Goal: Transaction & Acquisition: Book appointment/travel/reservation

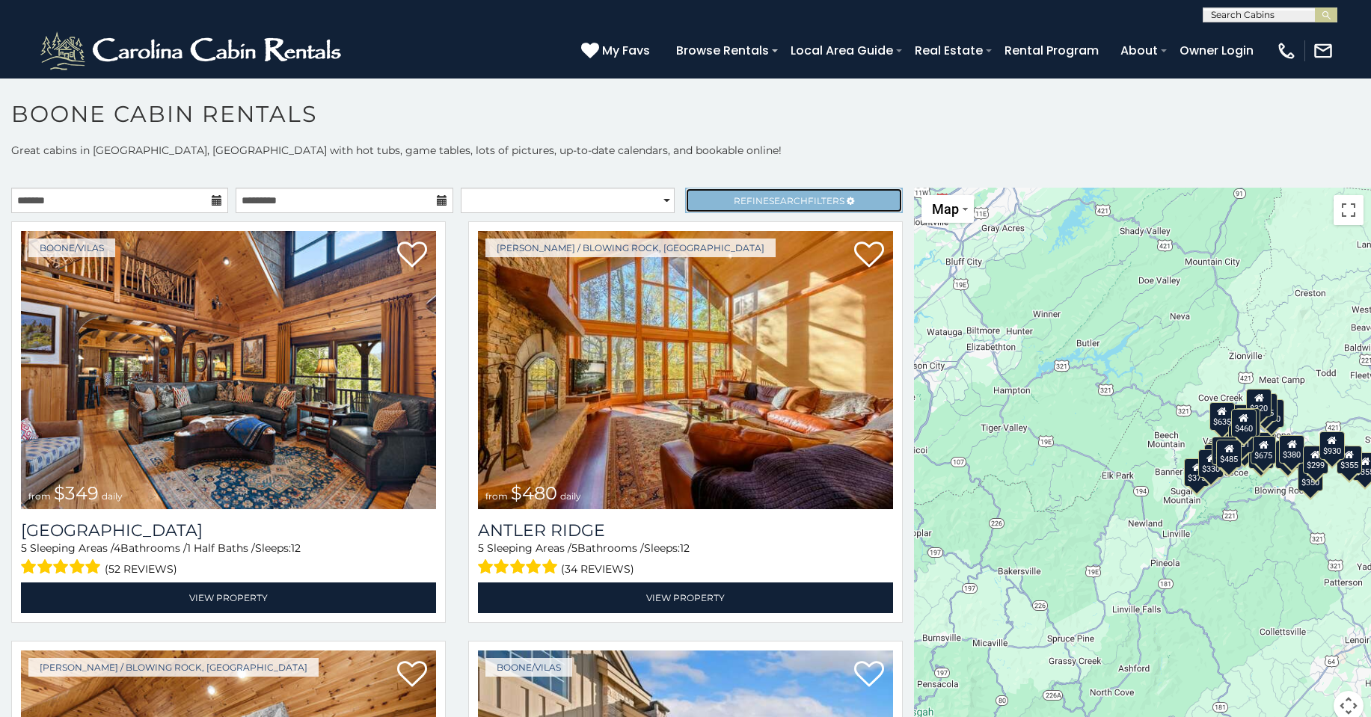
click at [799, 198] on span "Refine Search Filters" at bounding box center [789, 200] width 111 height 11
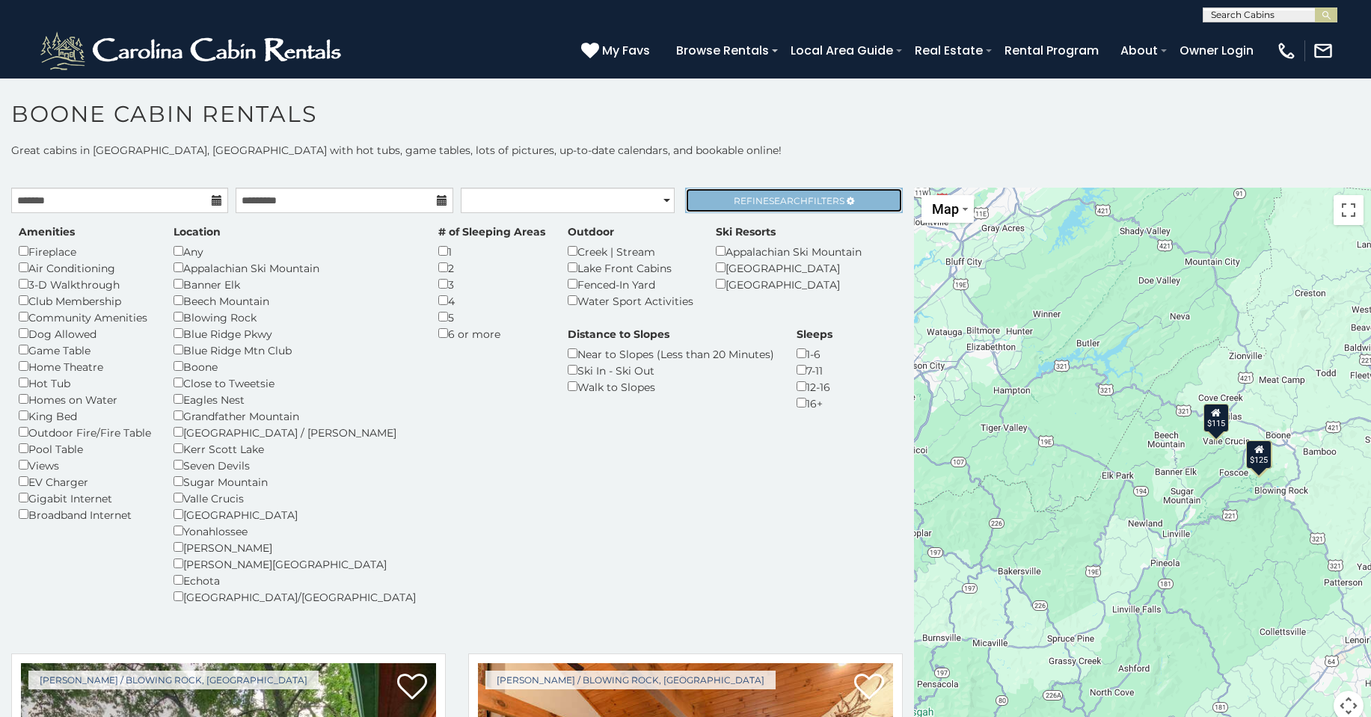
click at [812, 203] on span "Refine Search Filters" at bounding box center [789, 200] width 111 height 11
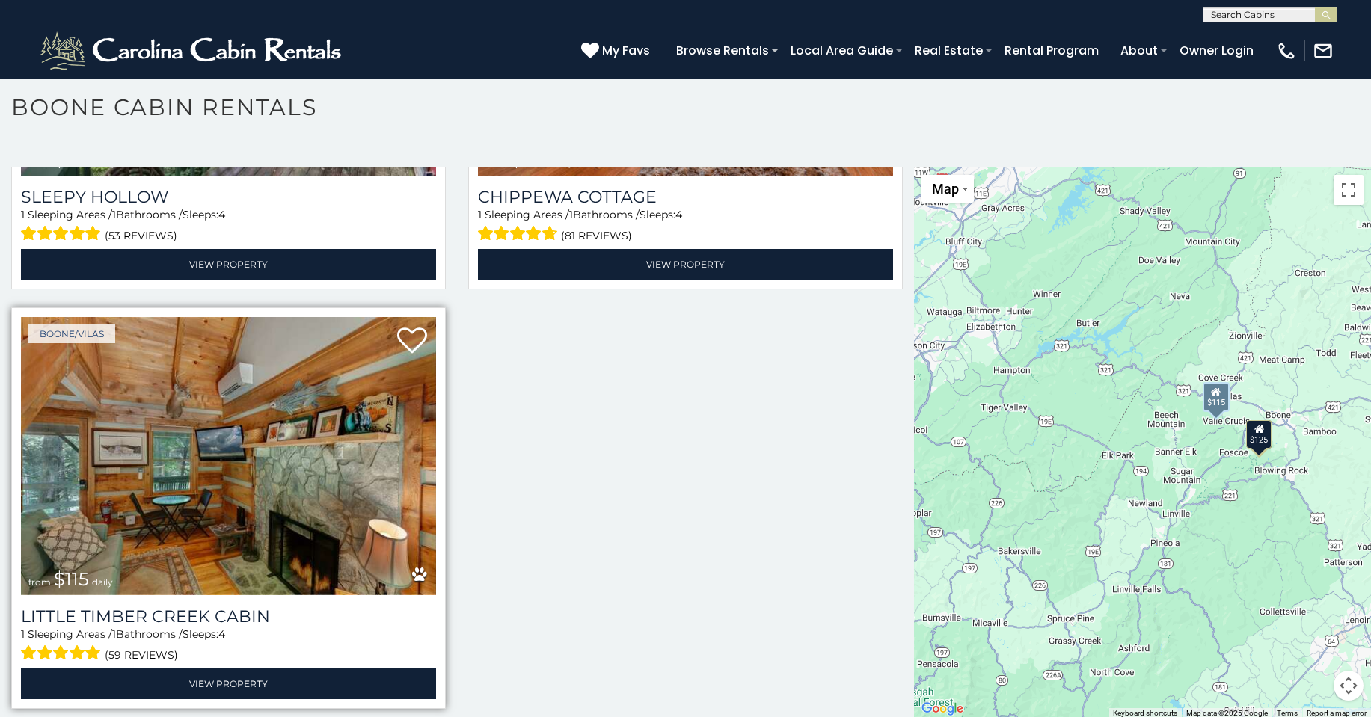
scroll to position [8, 0]
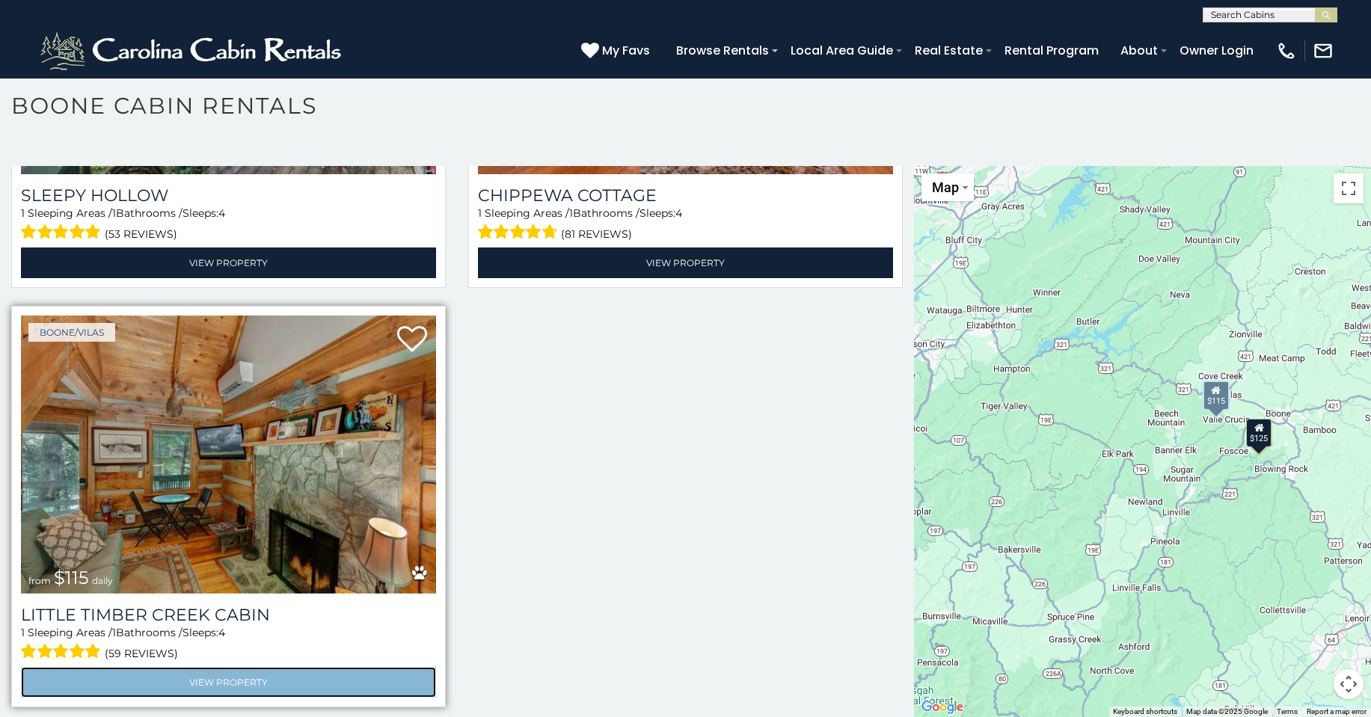
click at [245, 678] on link "View Property" at bounding box center [228, 682] width 415 height 31
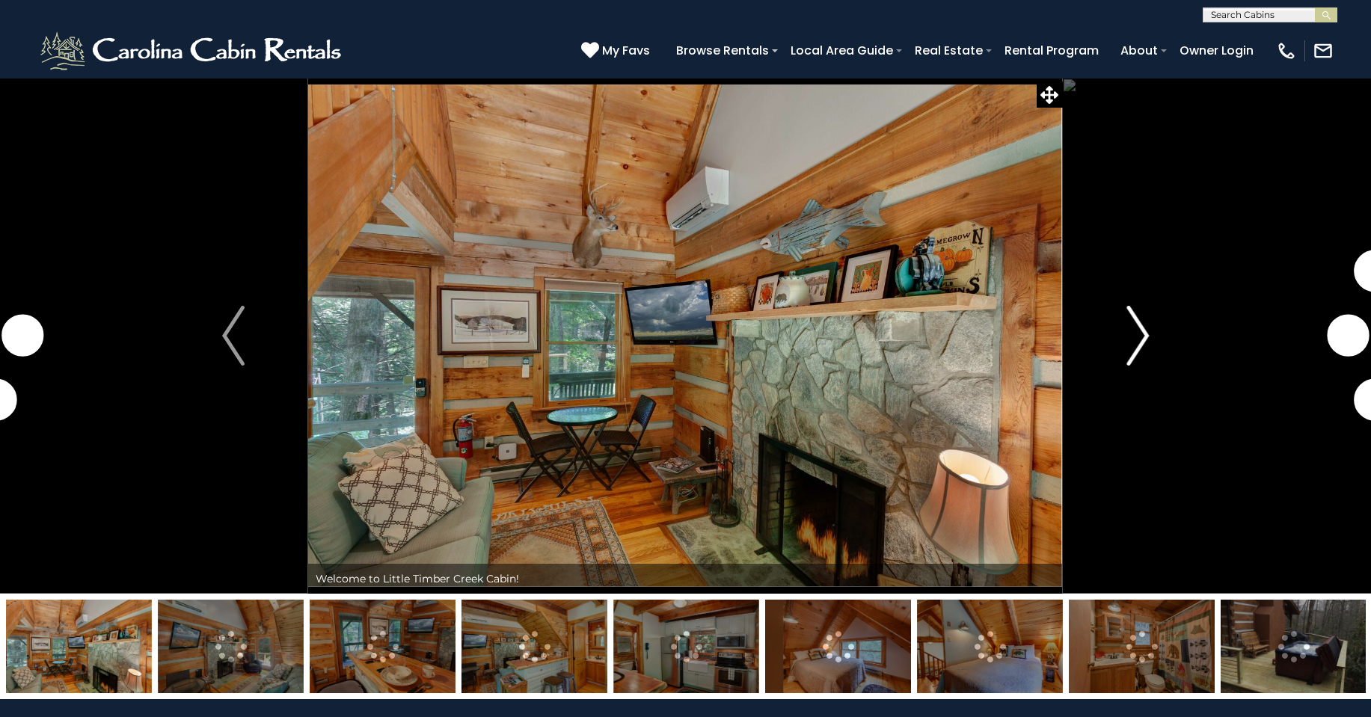
click at [1151, 342] on button "Next" at bounding box center [1138, 336] width 150 height 516
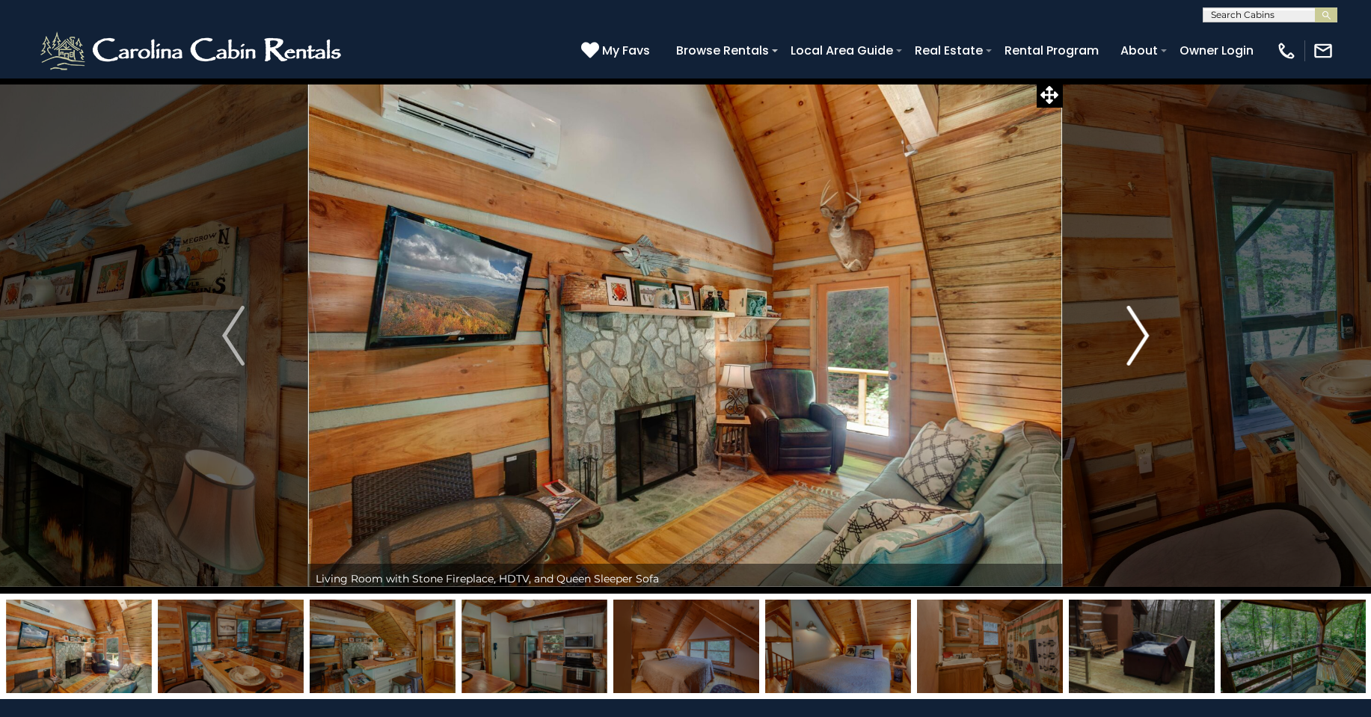
click at [1137, 341] on img "Next" at bounding box center [1138, 336] width 22 height 60
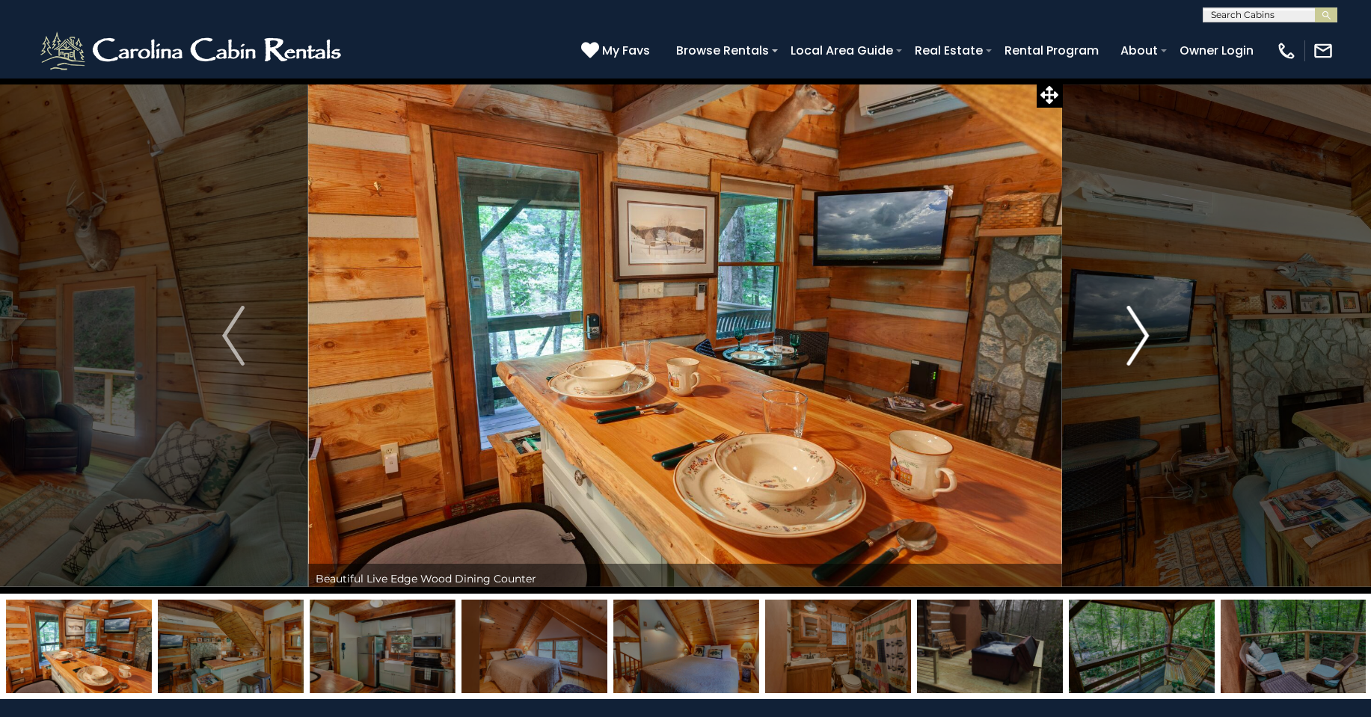
click at [1139, 343] on img "Next" at bounding box center [1138, 336] width 22 height 60
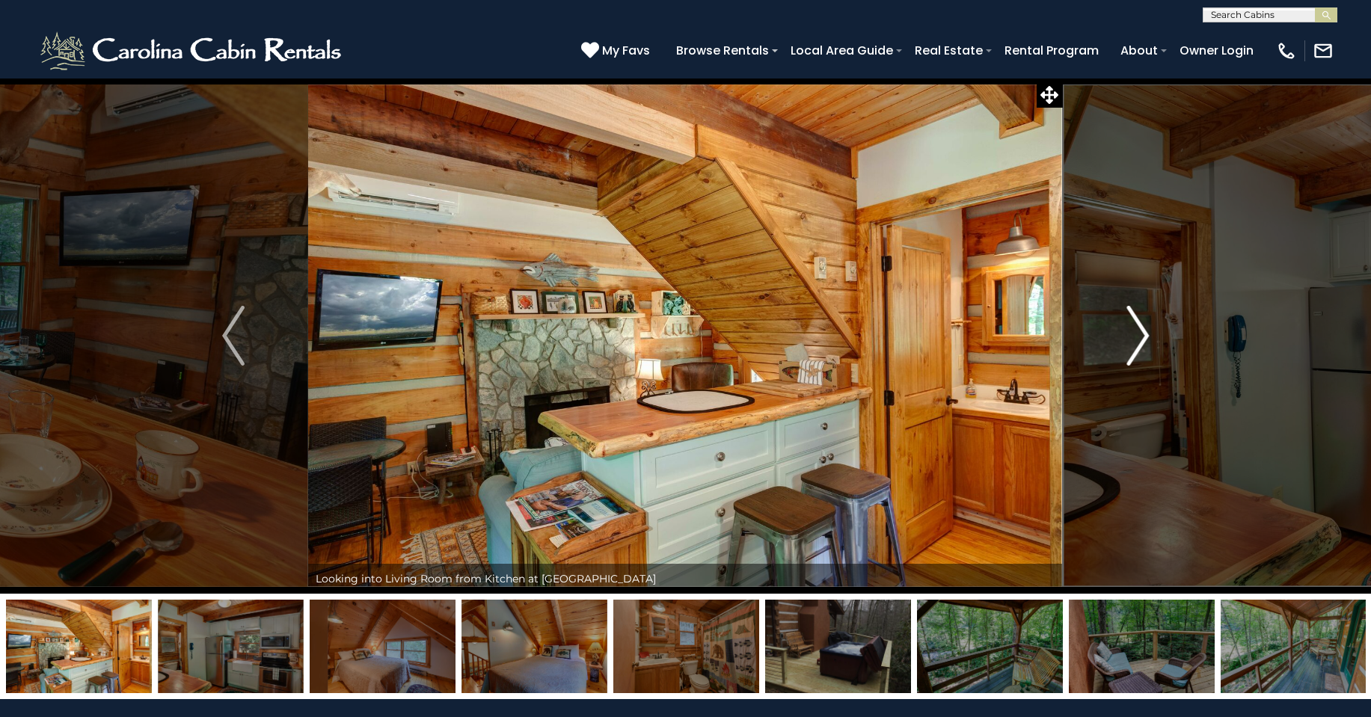
click at [1140, 343] on img "Next" at bounding box center [1138, 336] width 22 height 60
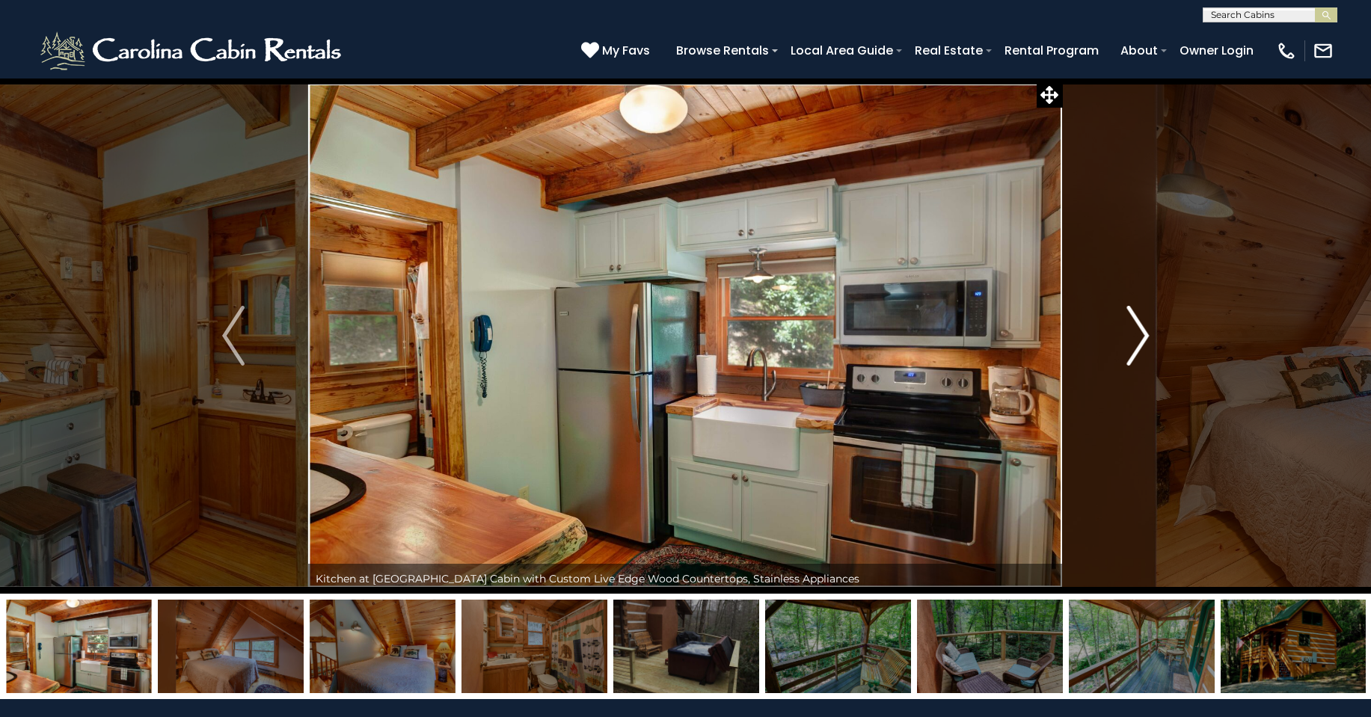
click at [1140, 343] on img "Next" at bounding box center [1138, 336] width 22 height 60
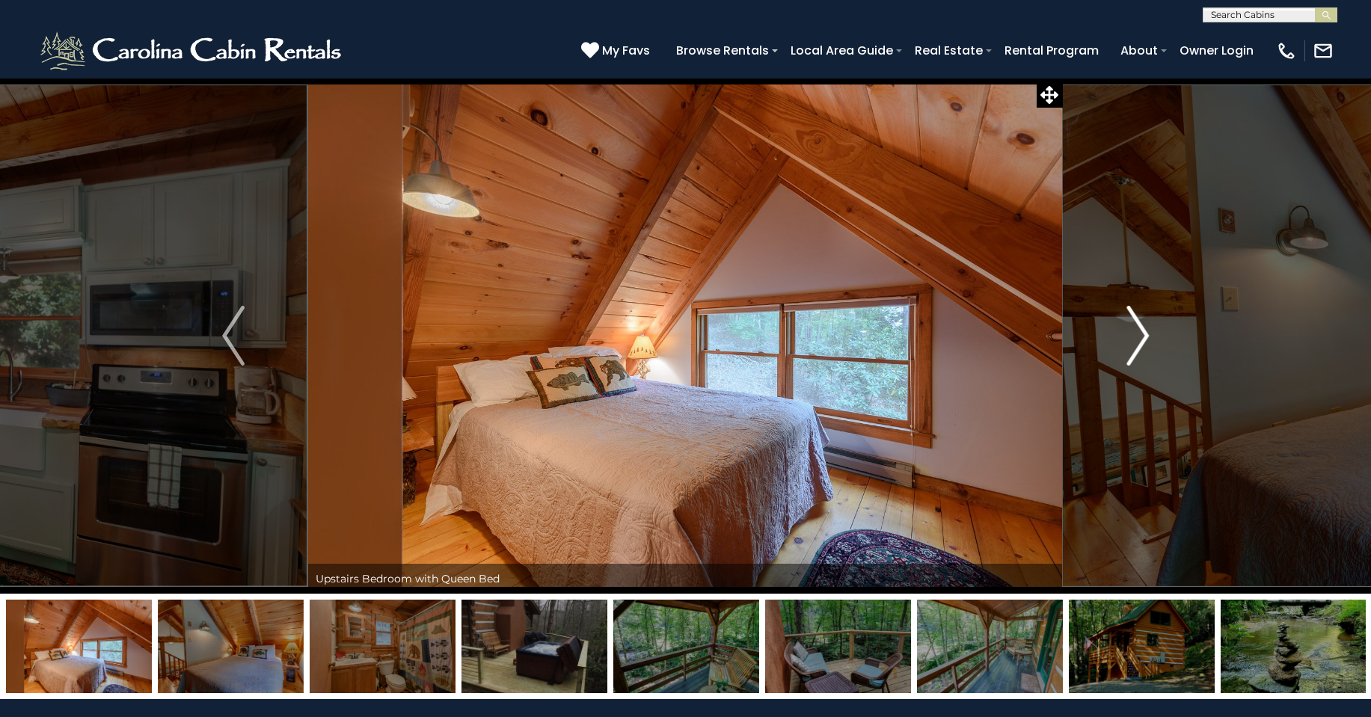
click at [1131, 342] on img "Next" at bounding box center [1138, 336] width 22 height 60
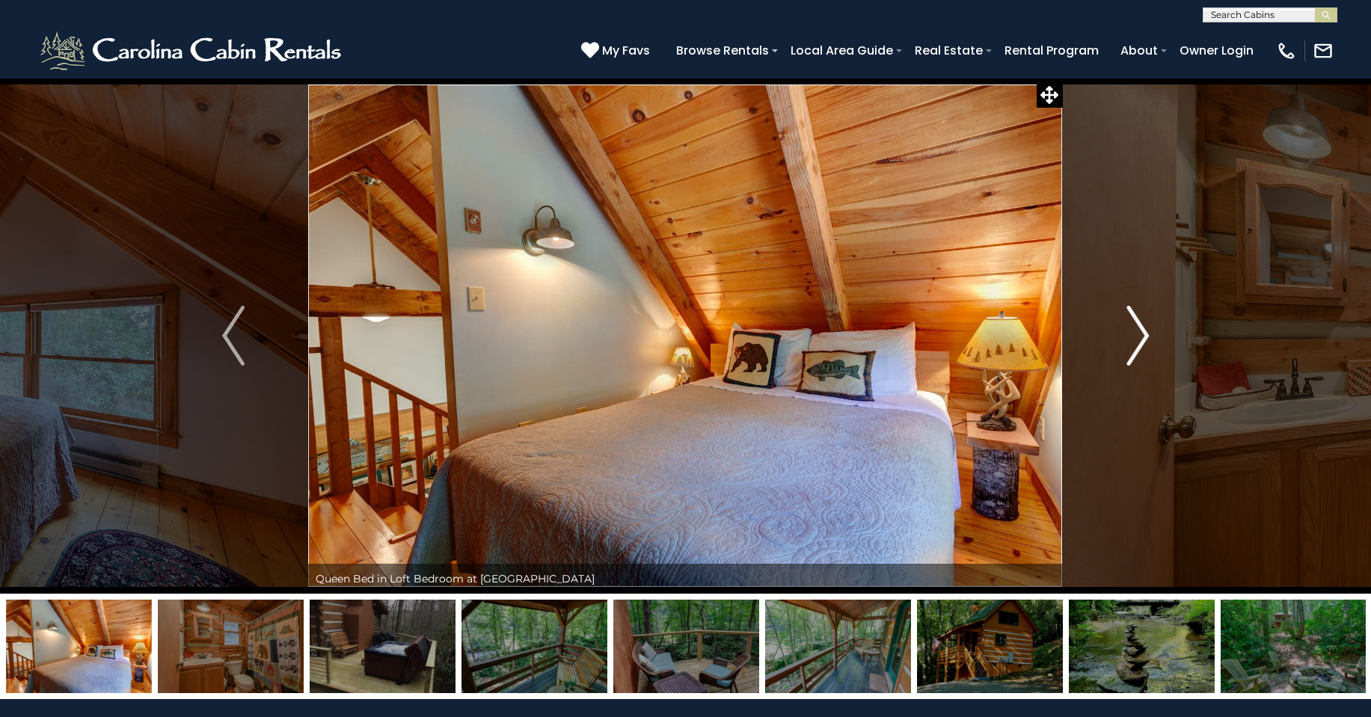
click at [1133, 342] on img "Next" at bounding box center [1138, 336] width 22 height 60
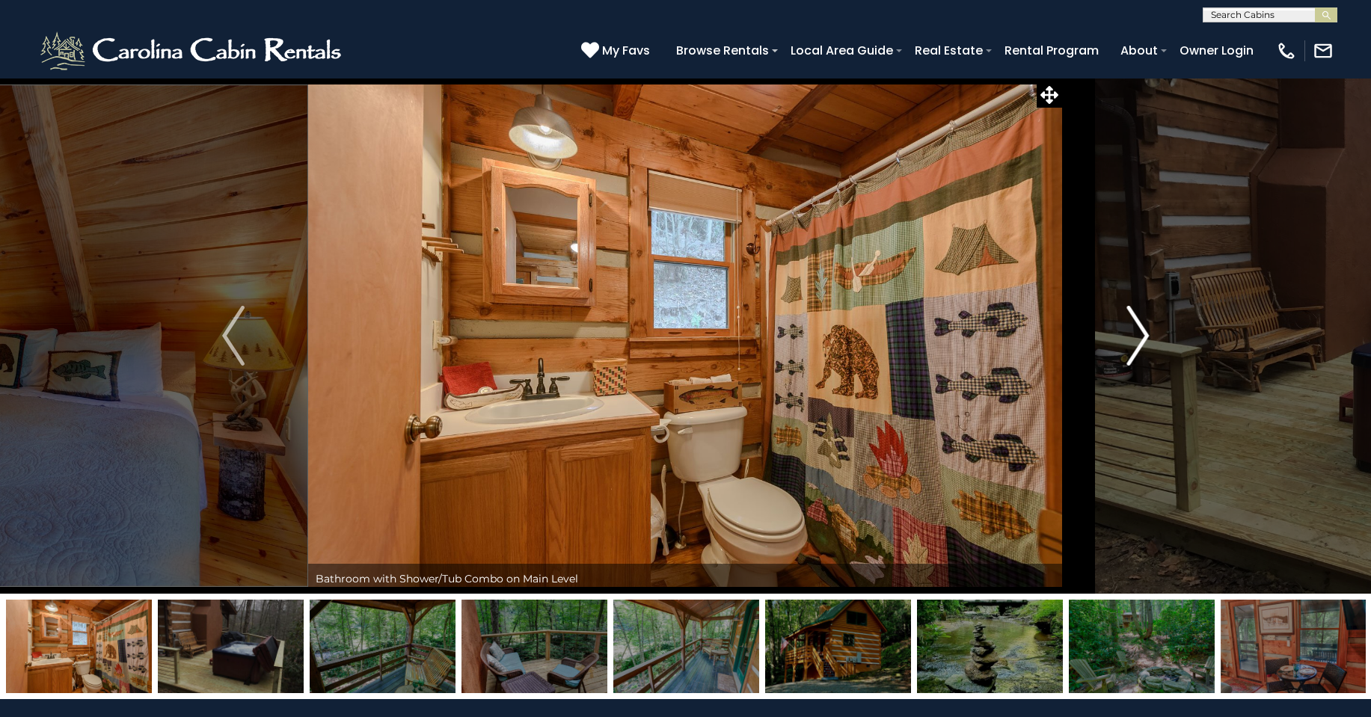
click at [1133, 332] on img "Next" at bounding box center [1138, 336] width 22 height 60
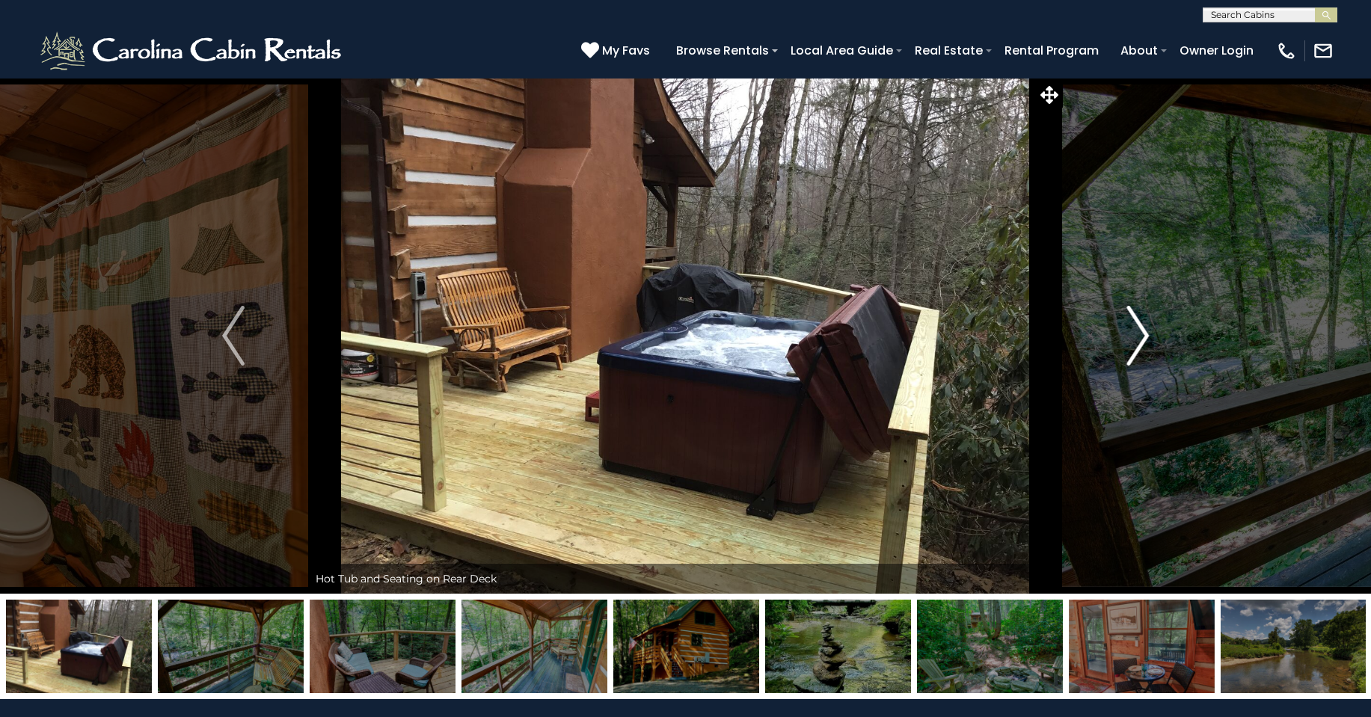
click at [1135, 334] on img "Next" at bounding box center [1138, 336] width 22 height 60
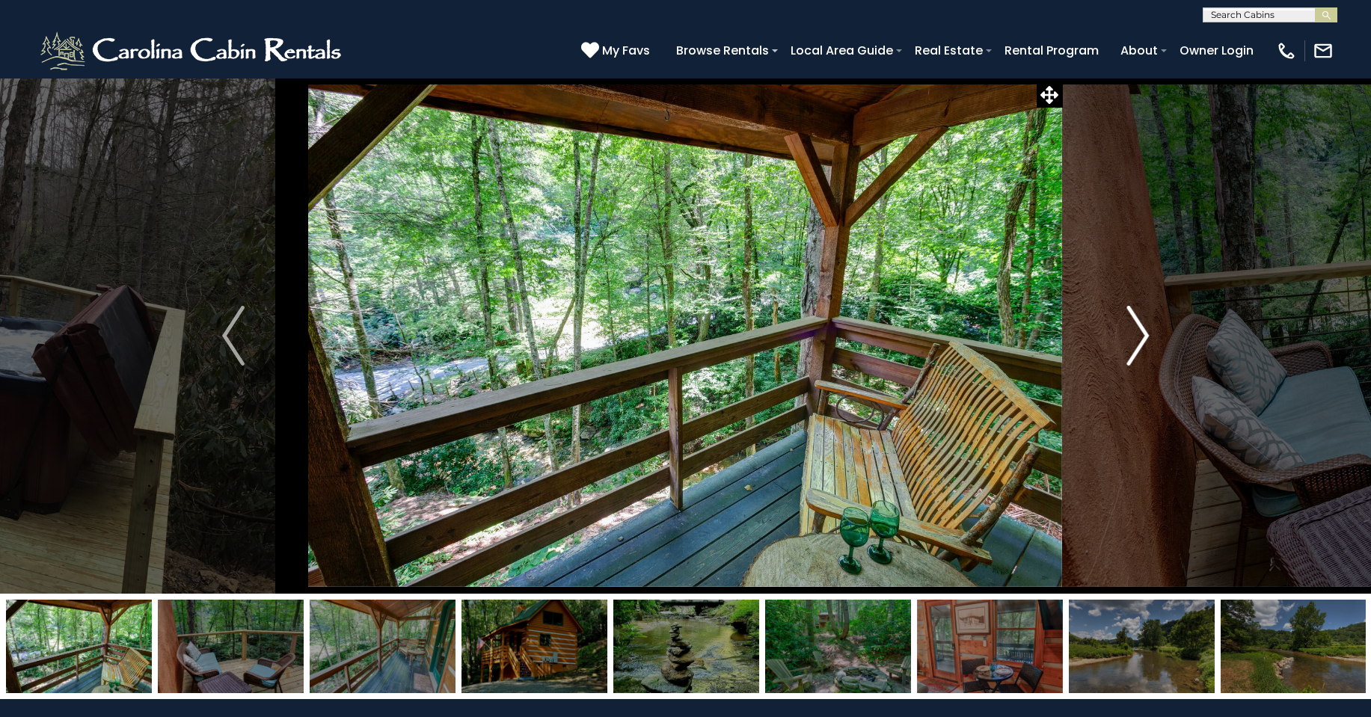
click at [1140, 334] on img "Next" at bounding box center [1138, 336] width 22 height 60
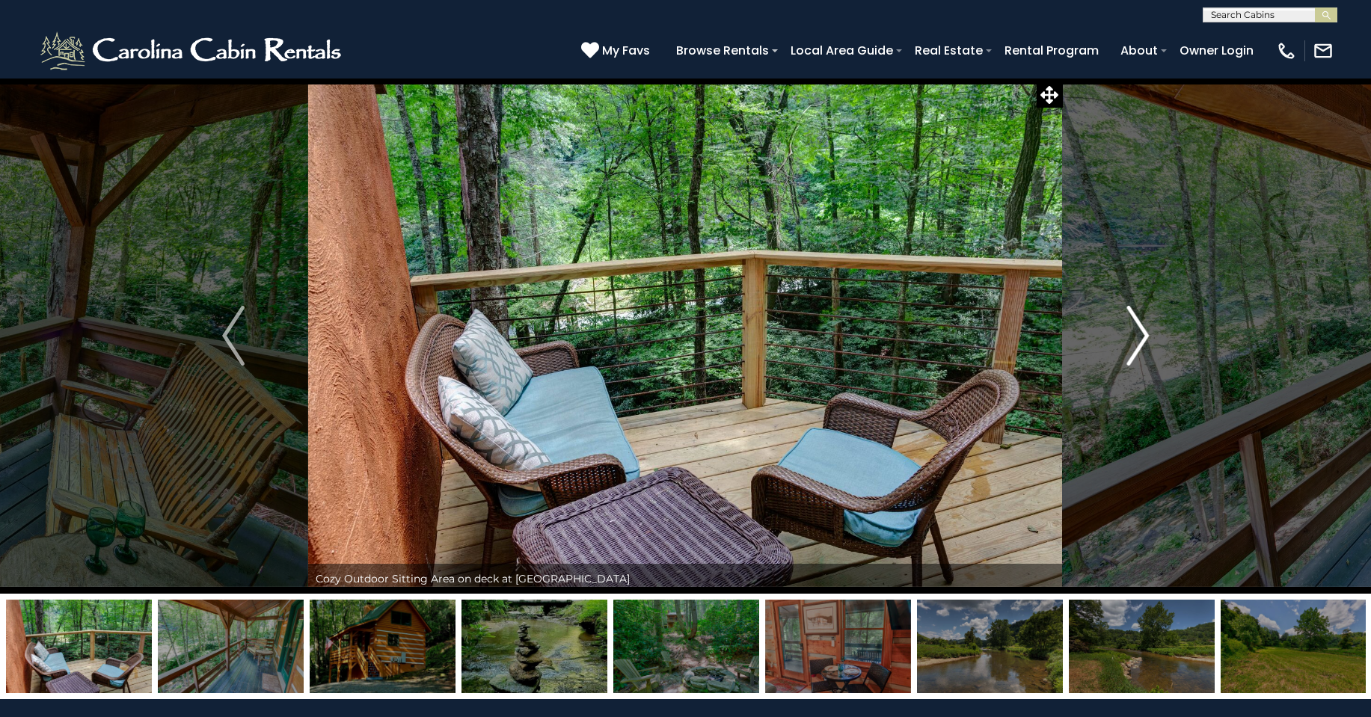
click at [1140, 334] on img "Next" at bounding box center [1138, 336] width 22 height 60
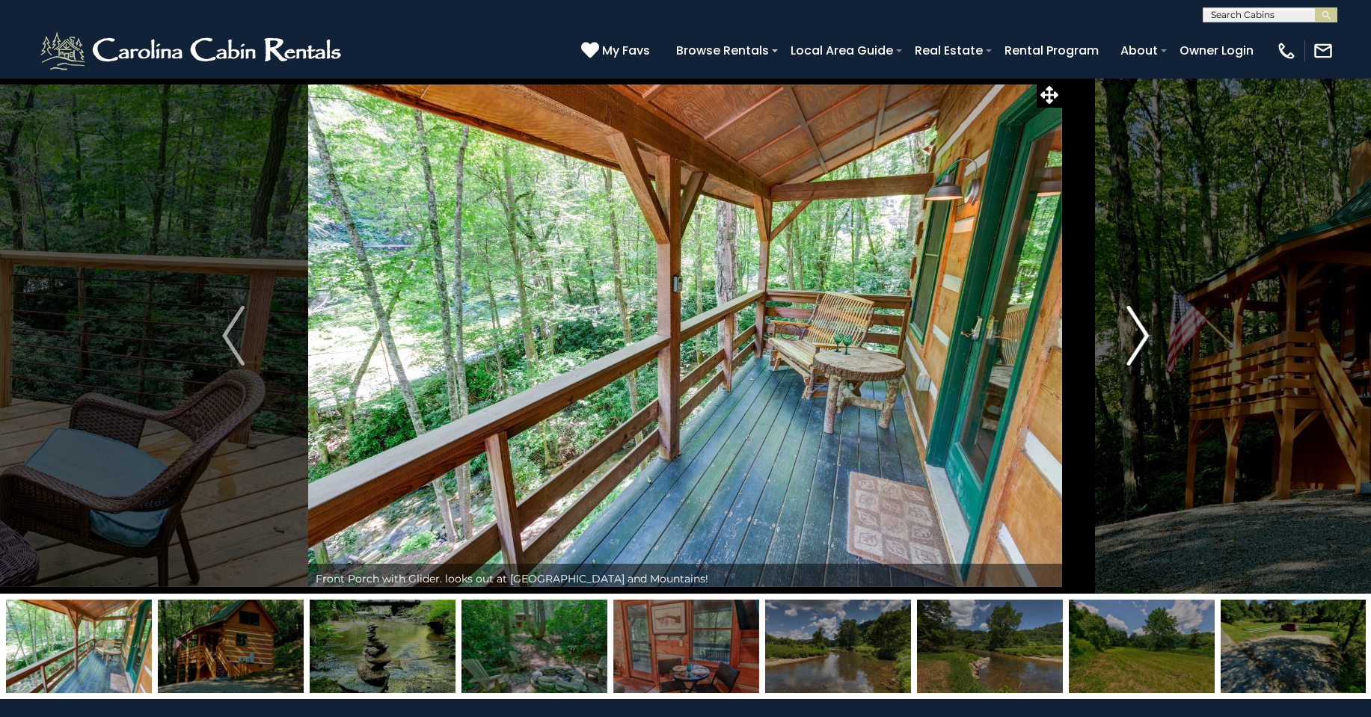
click at [1143, 335] on img "Next" at bounding box center [1138, 336] width 22 height 60
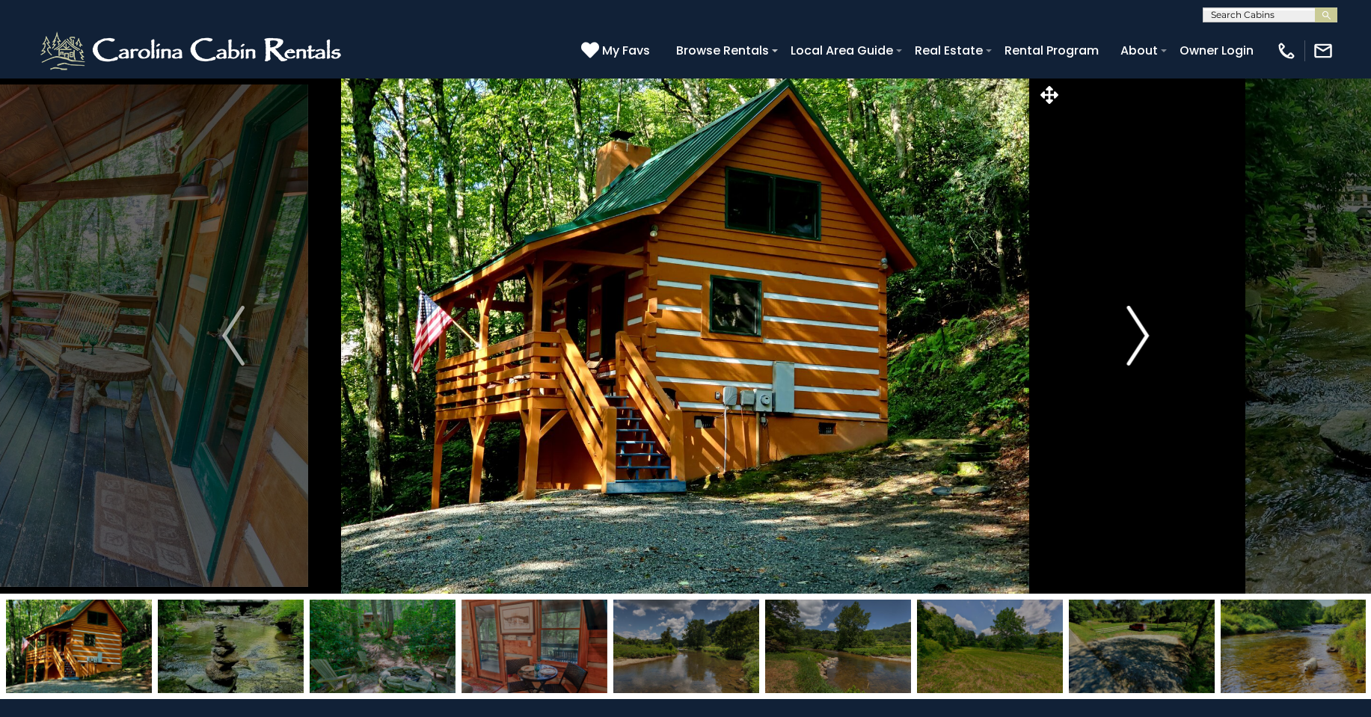
click at [1142, 329] on img "Next" at bounding box center [1138, 336] width 22 height 60
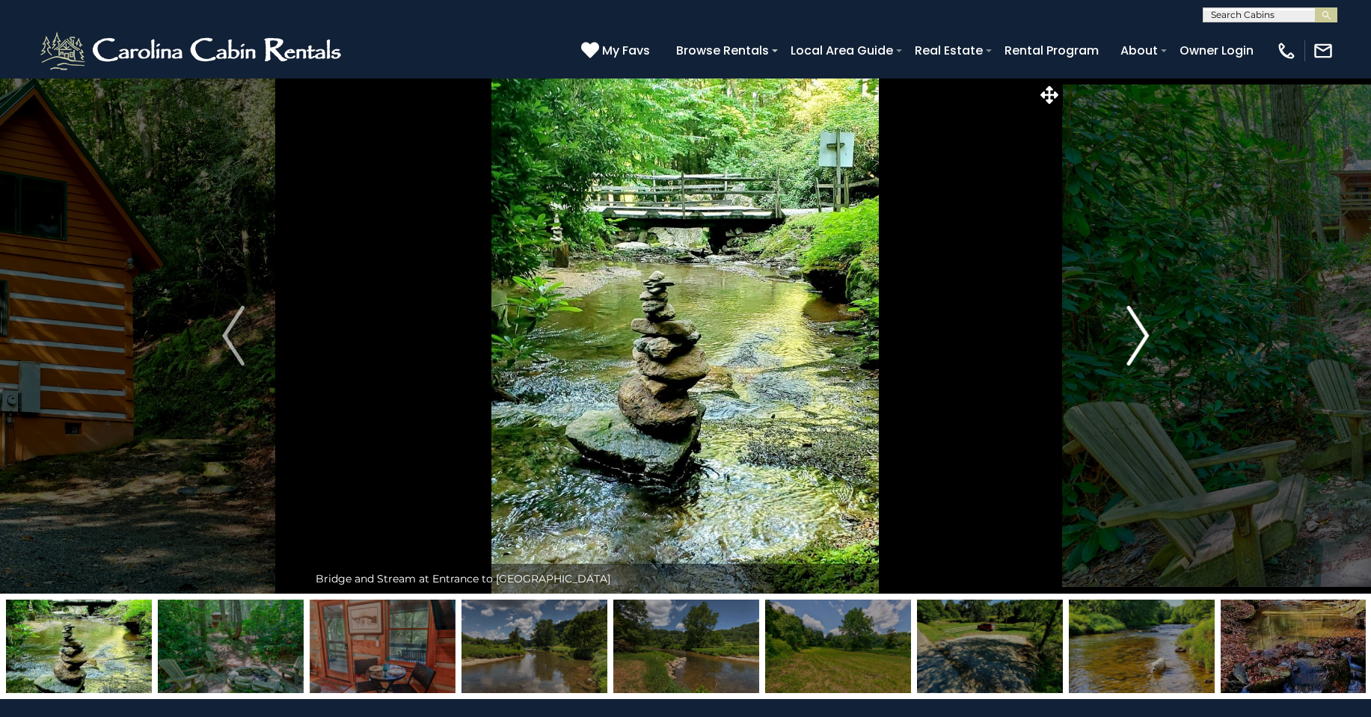
click at [1141, 328] on img "Next" at bounding box center [1138, 336] width 22 height 60
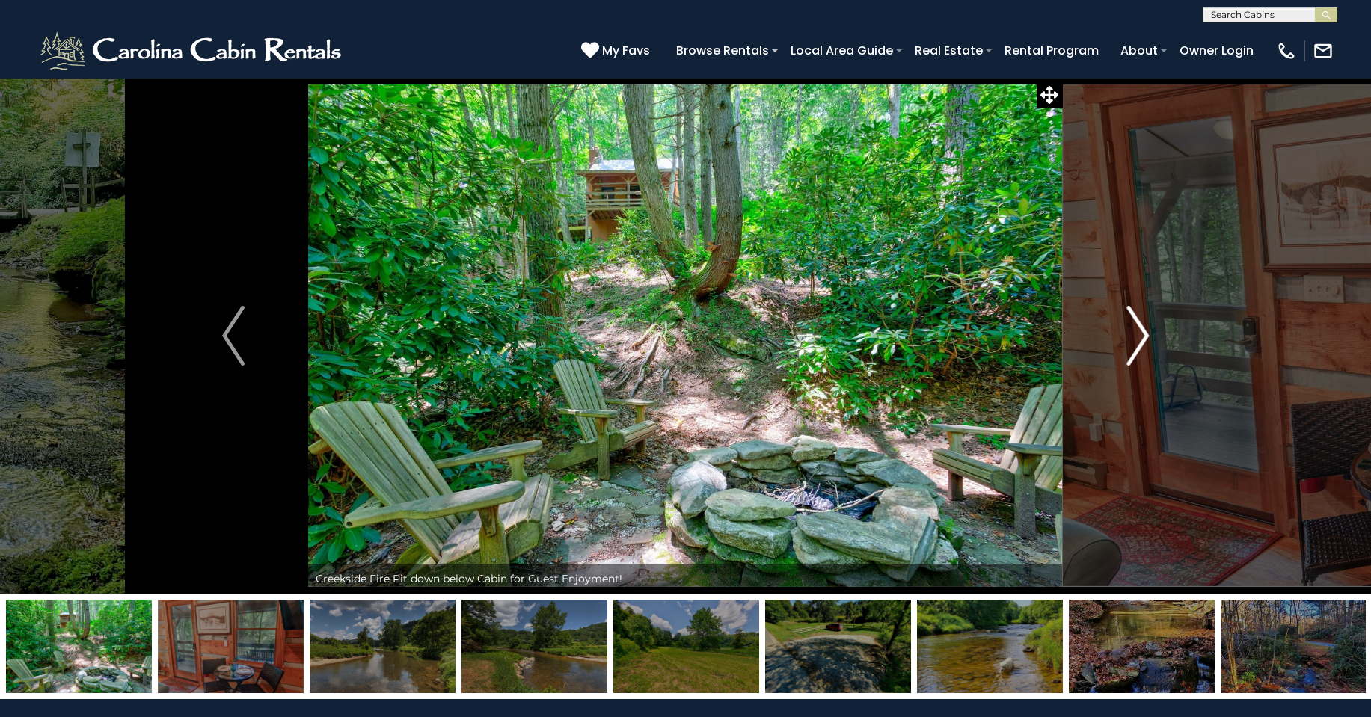
click at [1142, 325] on img "Next" at bounding box center [1138, 336] width 22 height 60
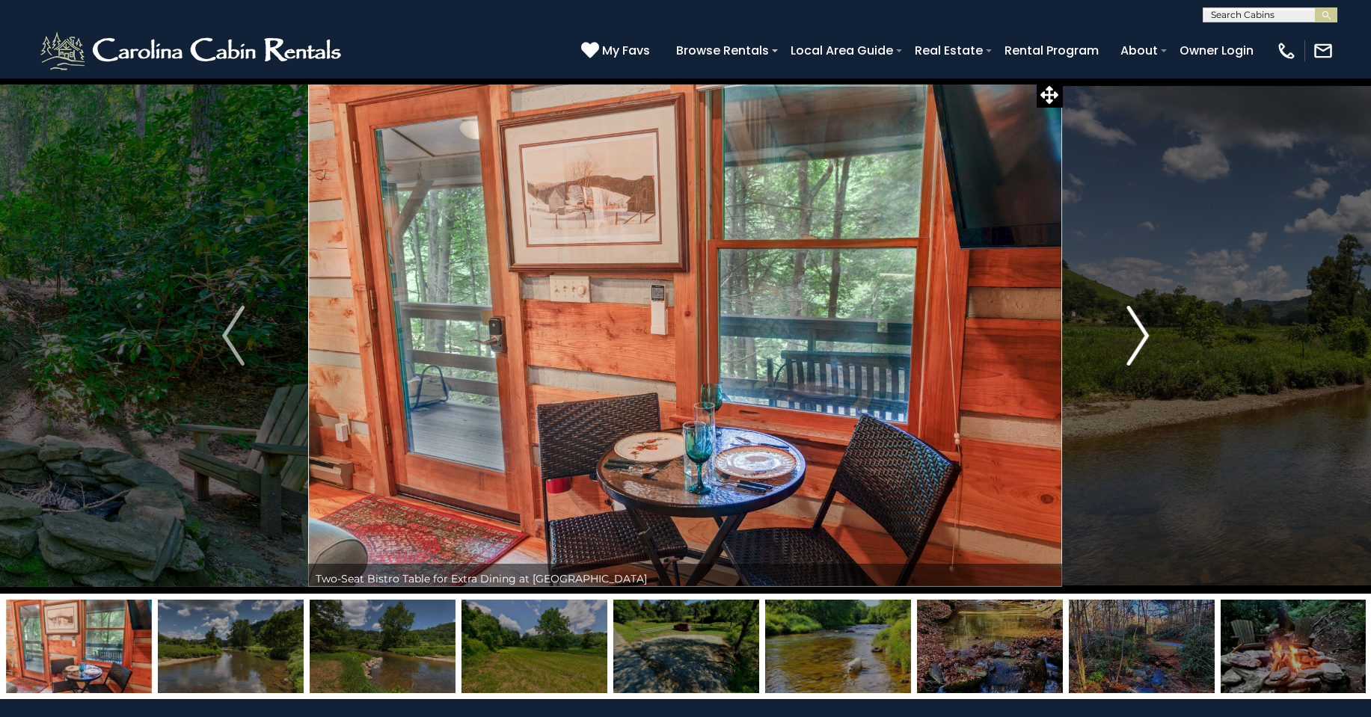
click at [1140, 327] on img "Next" at bounding box center [1138, 336] width 22 height 60
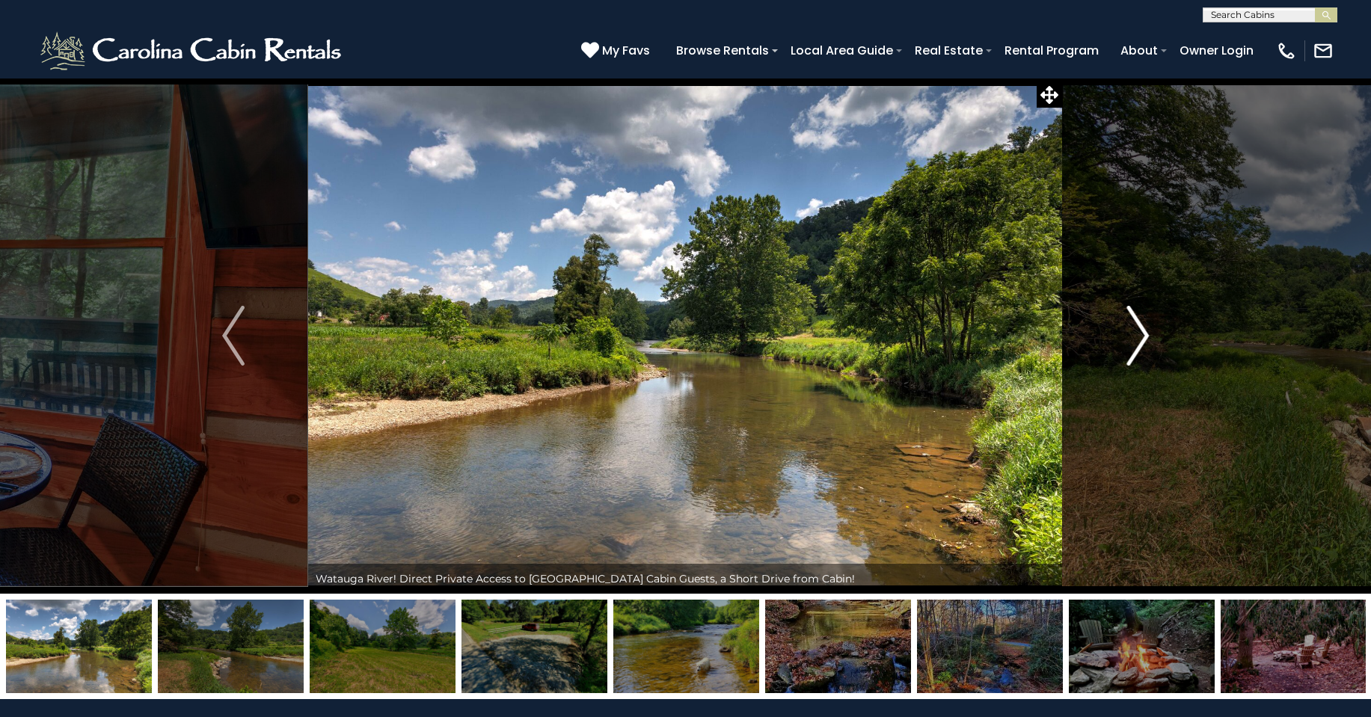
click at [1140, 327] on img "Next" at bounding box center [1138, 336] width 22 height 60
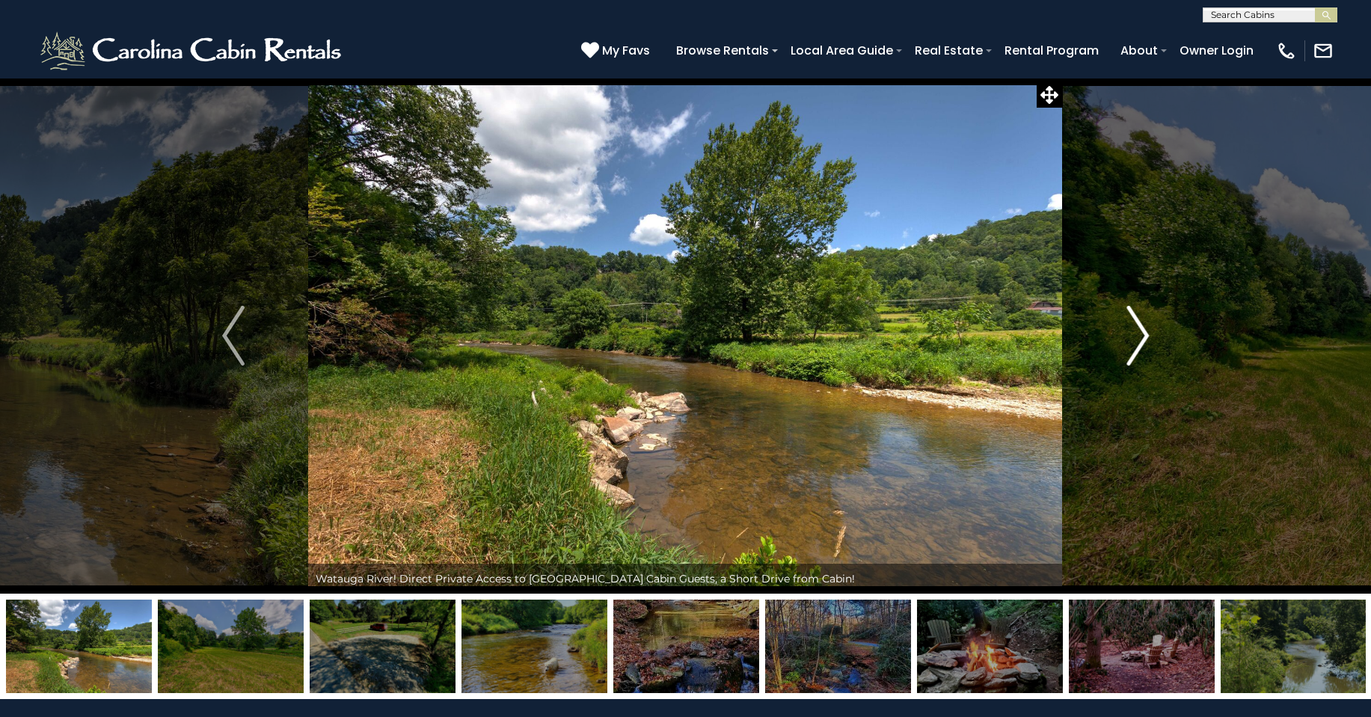
click at [1140, 327] on img "Next" at bounding box center [1138, 336] width 22 height 60
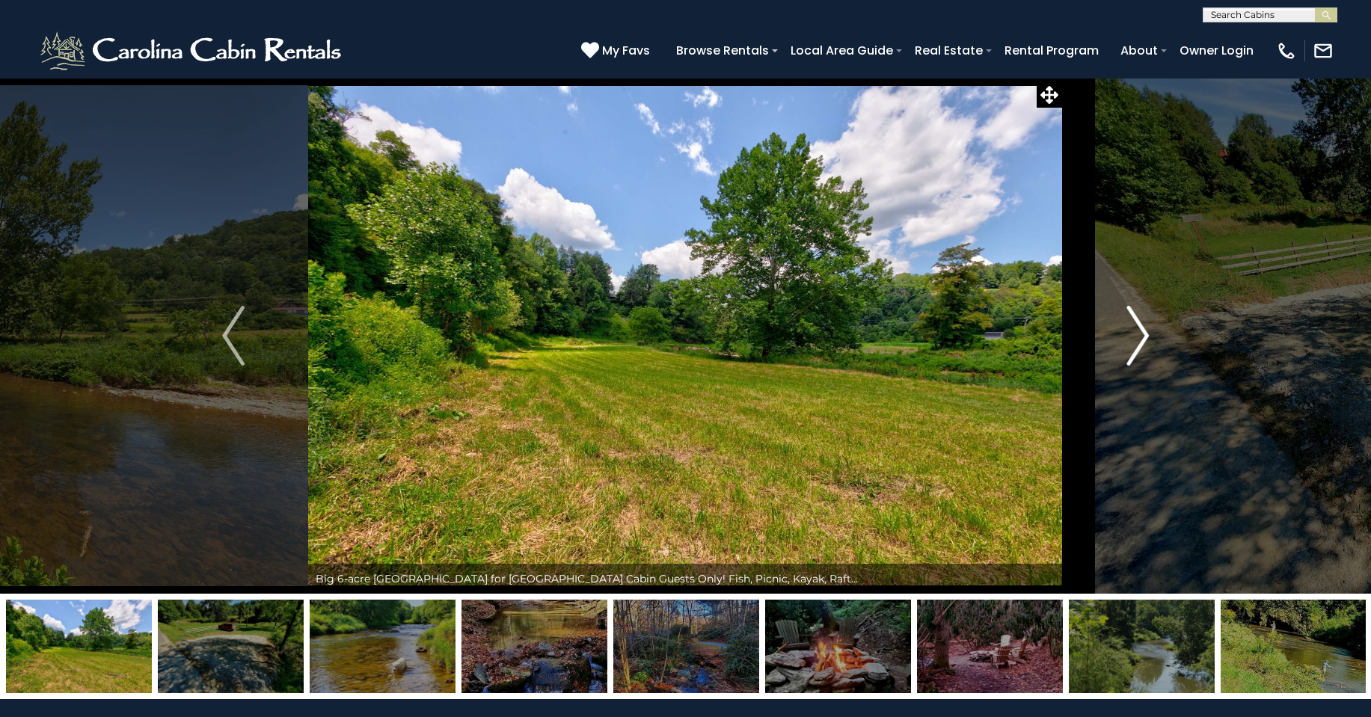
click at [1137, 328] on img "Next" at bounding box center [1138, 336] width 22 height 60
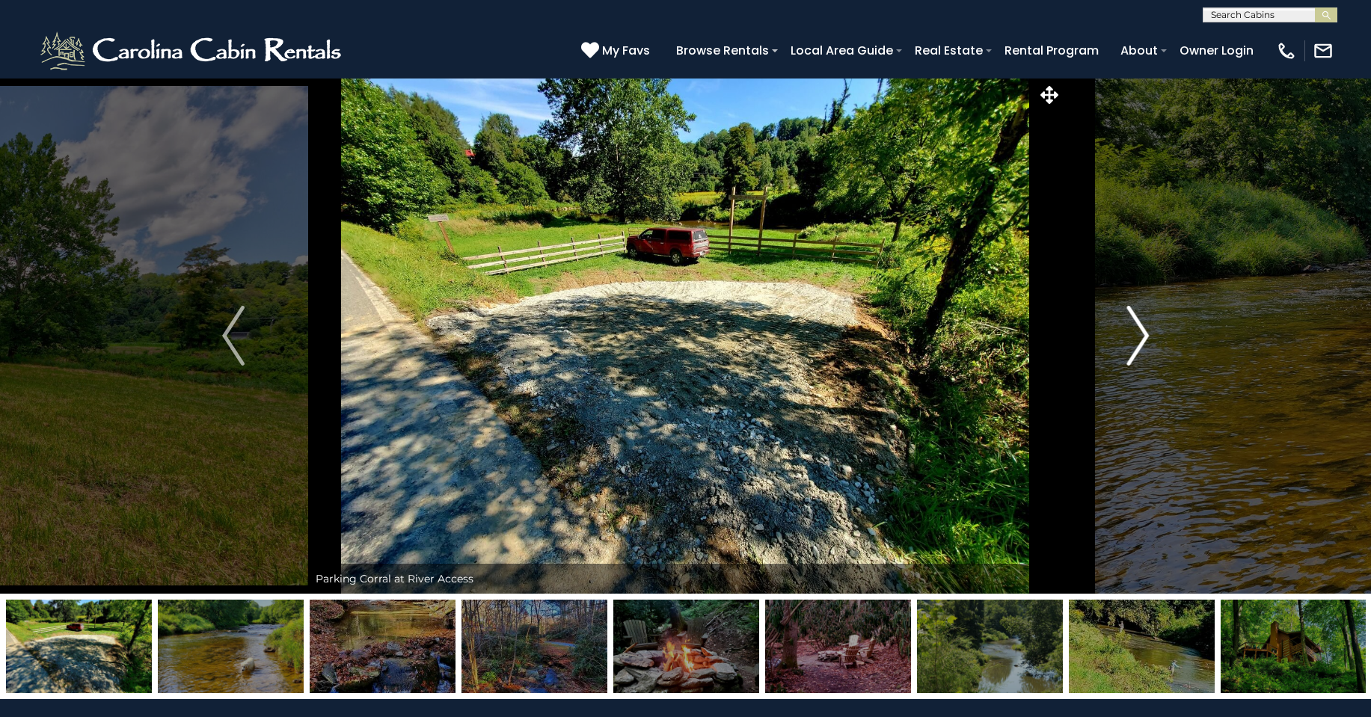
click at [1118, 352] on button "Next" at bounding box center [1138, 336] width 150 height 516
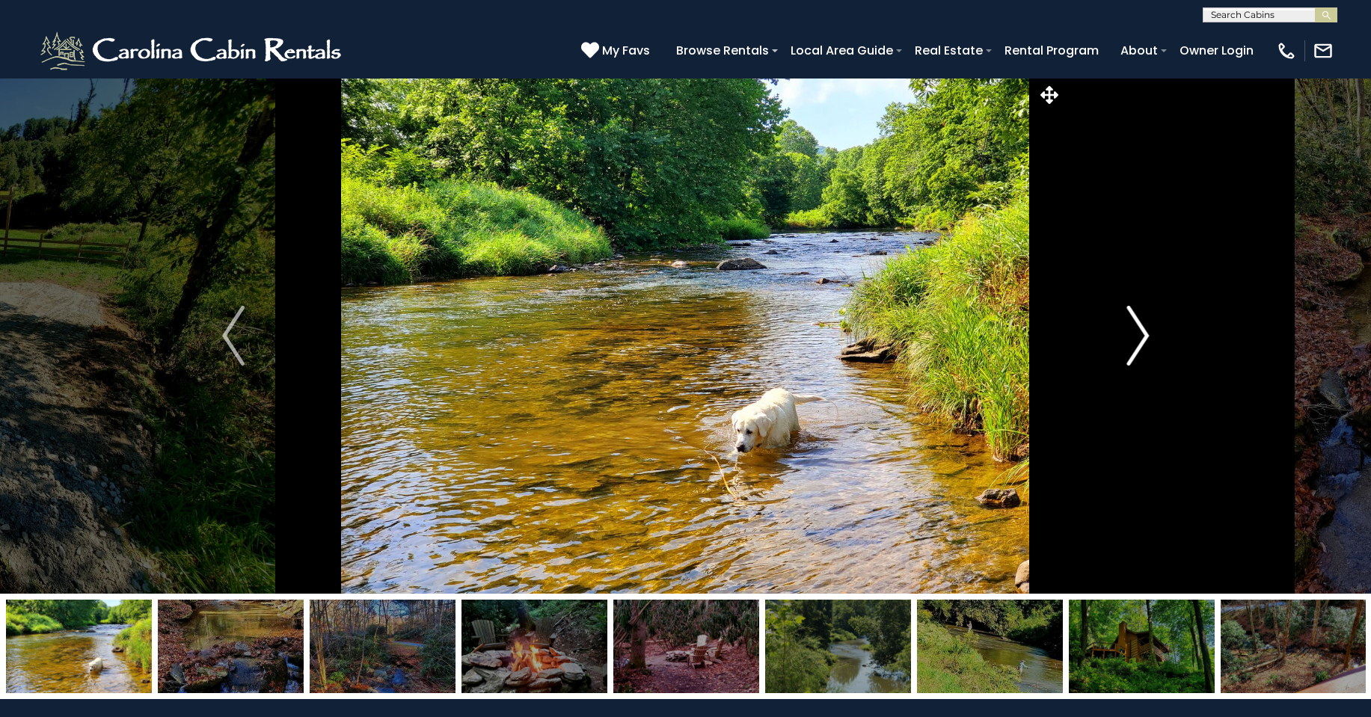
click at [1116, 352] on button "Next" at bounding box center [1138, 336] width 150 height 516
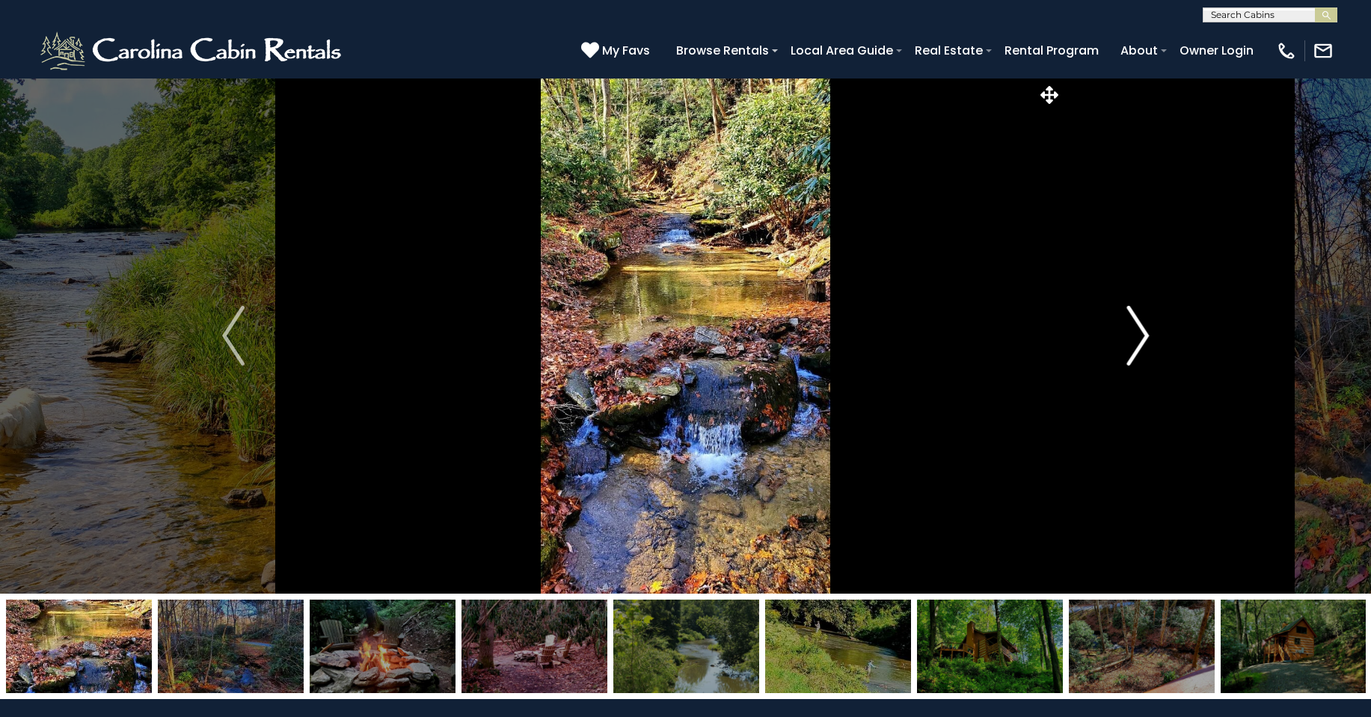
click at [1125, 344] on button "Next" at bounding box center [1138, 336] width 150 height 516
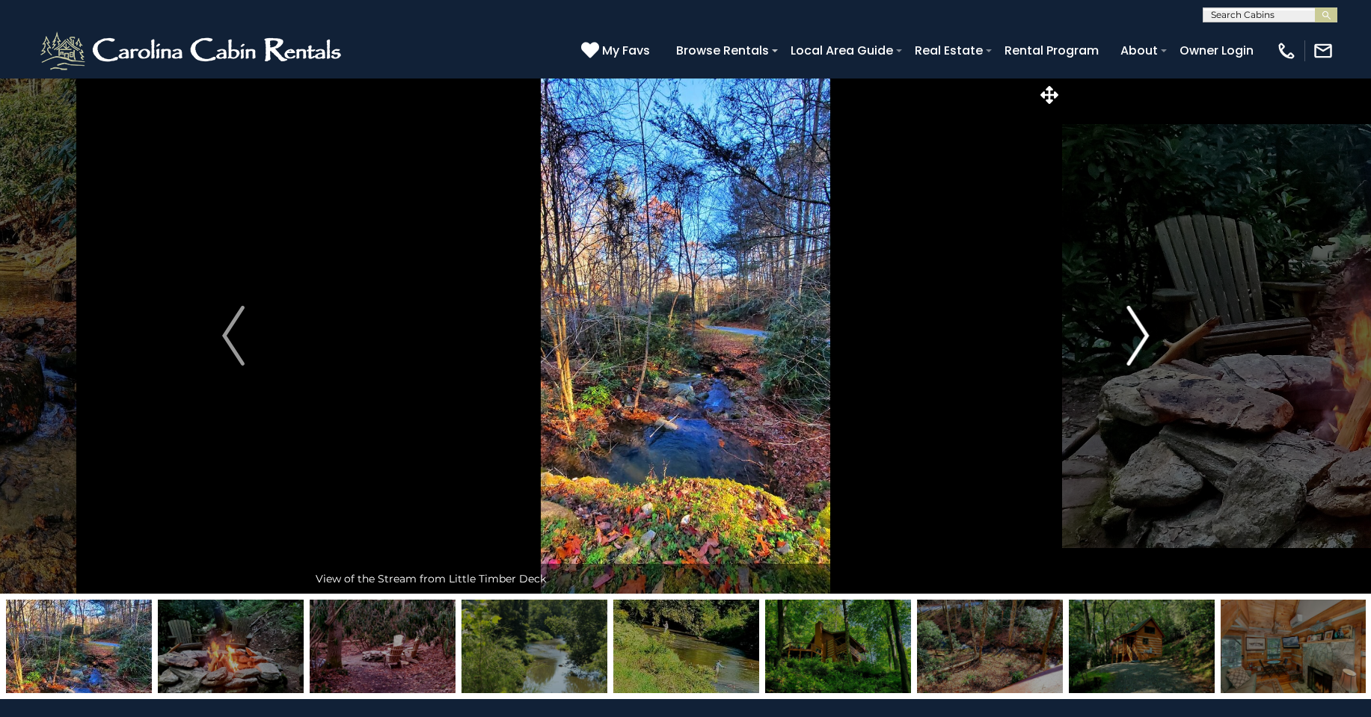
click at [1130, 340] on img "Next" at bounding box center [1138, 336] width 22 height 60
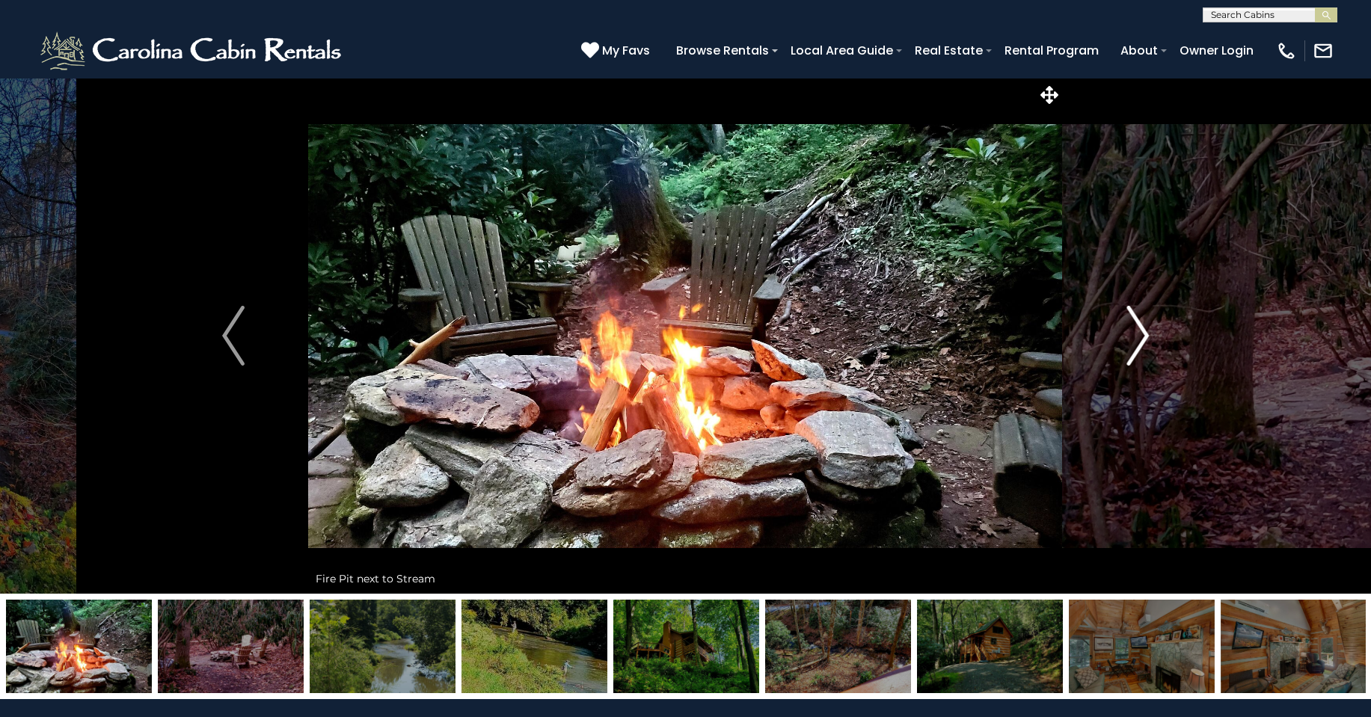
click at [1130, 340] on img "Next" at bounding box center [1138, 336] width 22 height 60
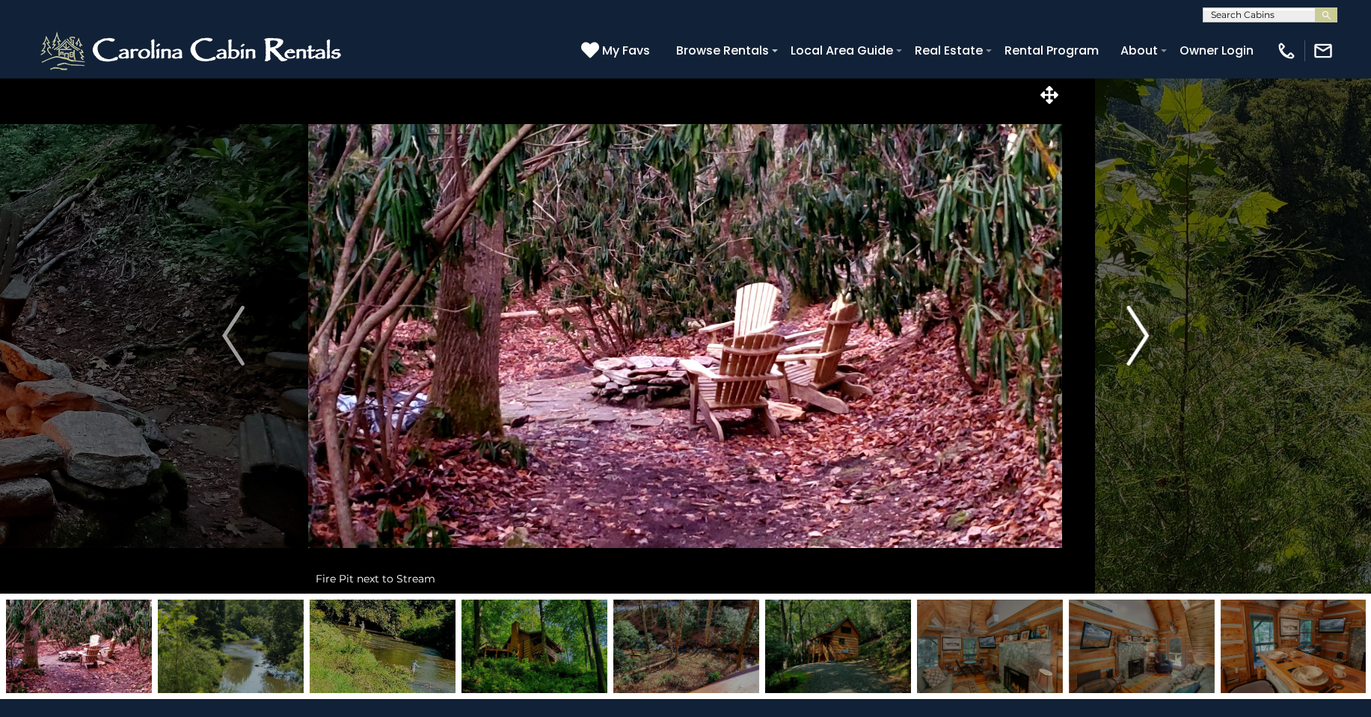
click at [1130, 340] on img "Next" at bounding box center [1138, 336] width 22 height 60
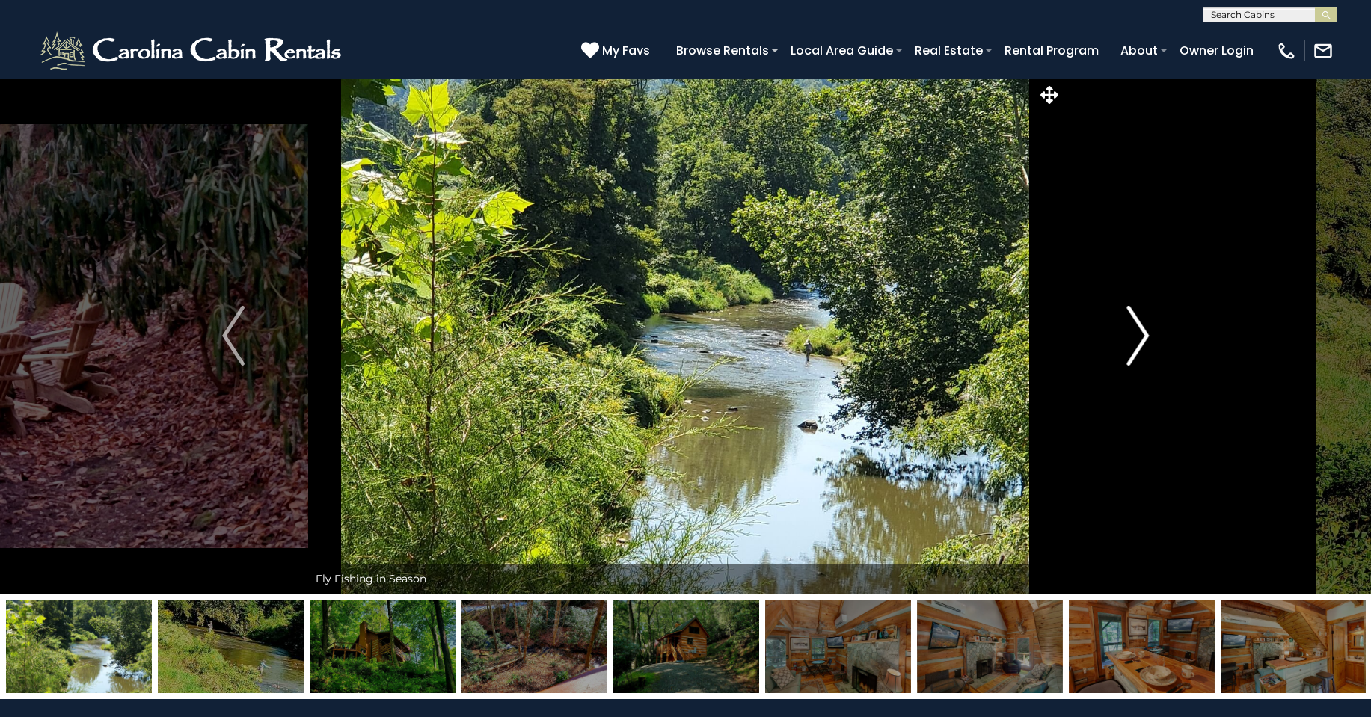
click at [1130, 340] on img "Next" at bounding box center [1138, 336] width 22 height 60
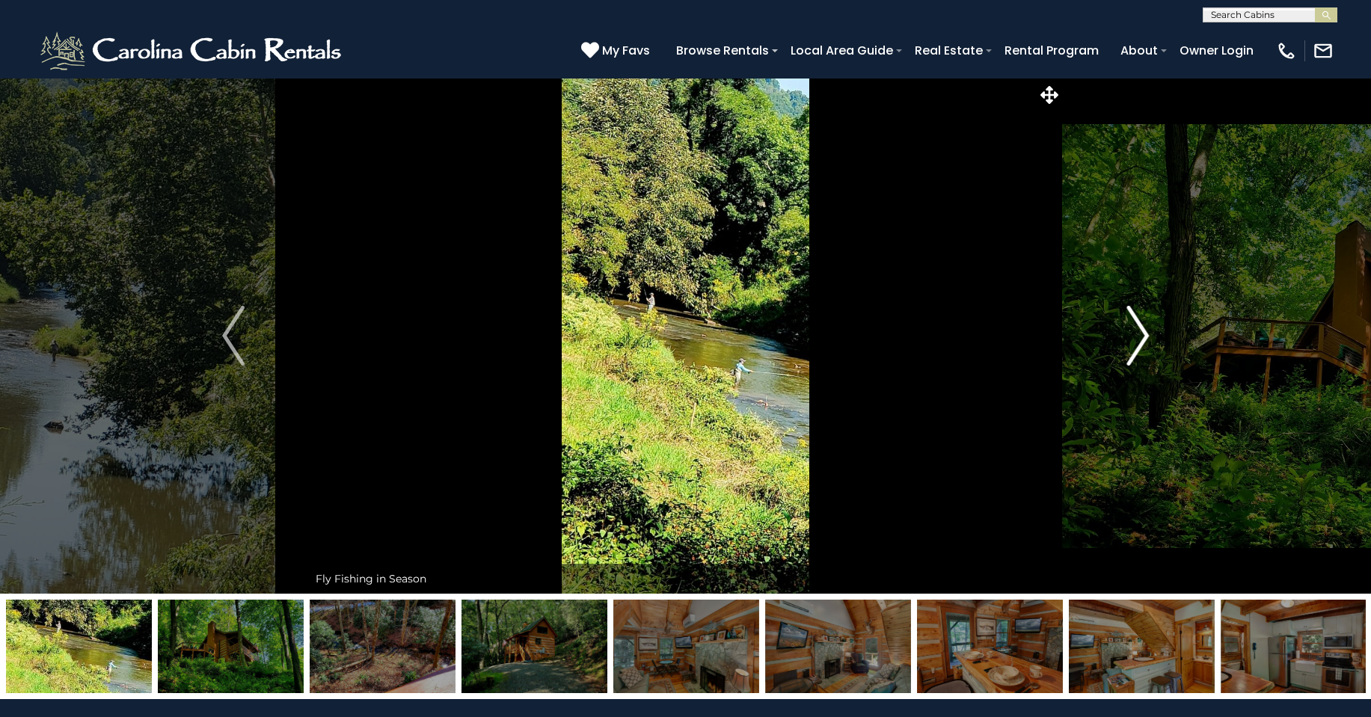
click at [1130, 340] on img "Next" at bounding box center [1138, 336] width 22 height 60
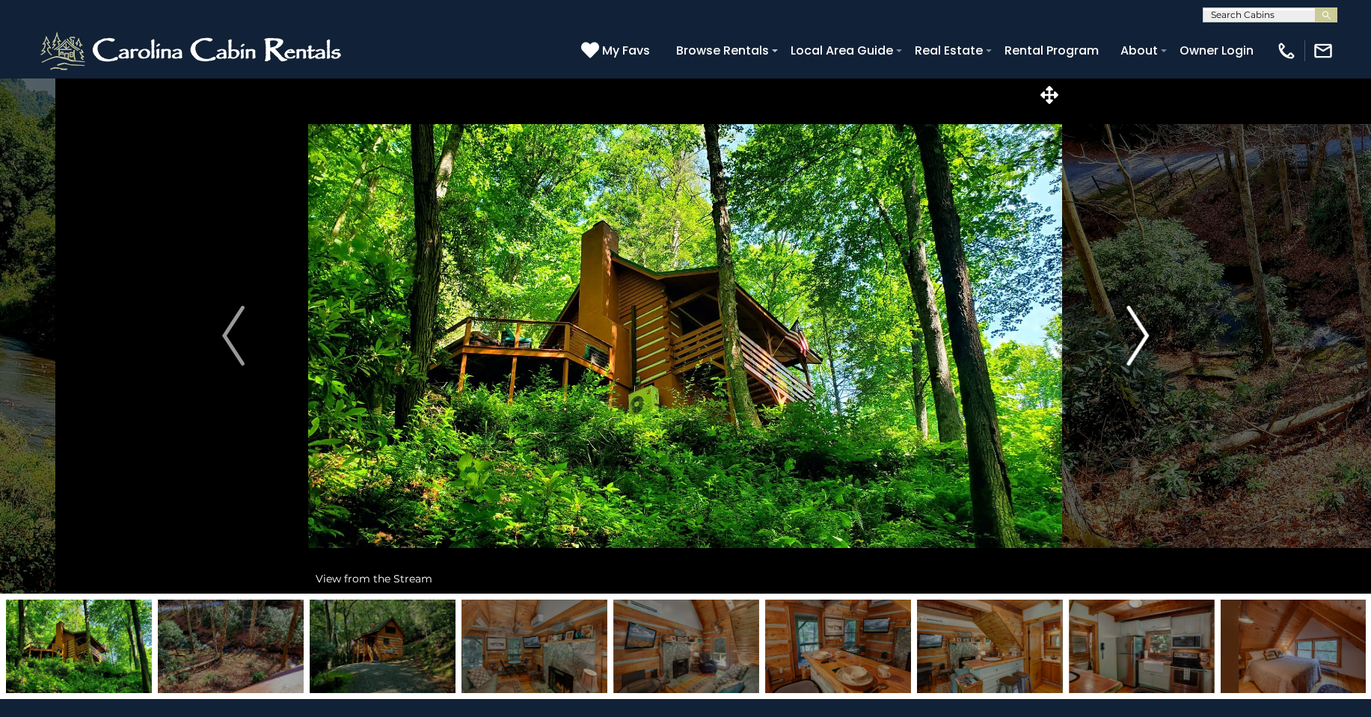
click at [1136, 336] on img "Next" at bounding box center [1138, 336] width 22 height 60
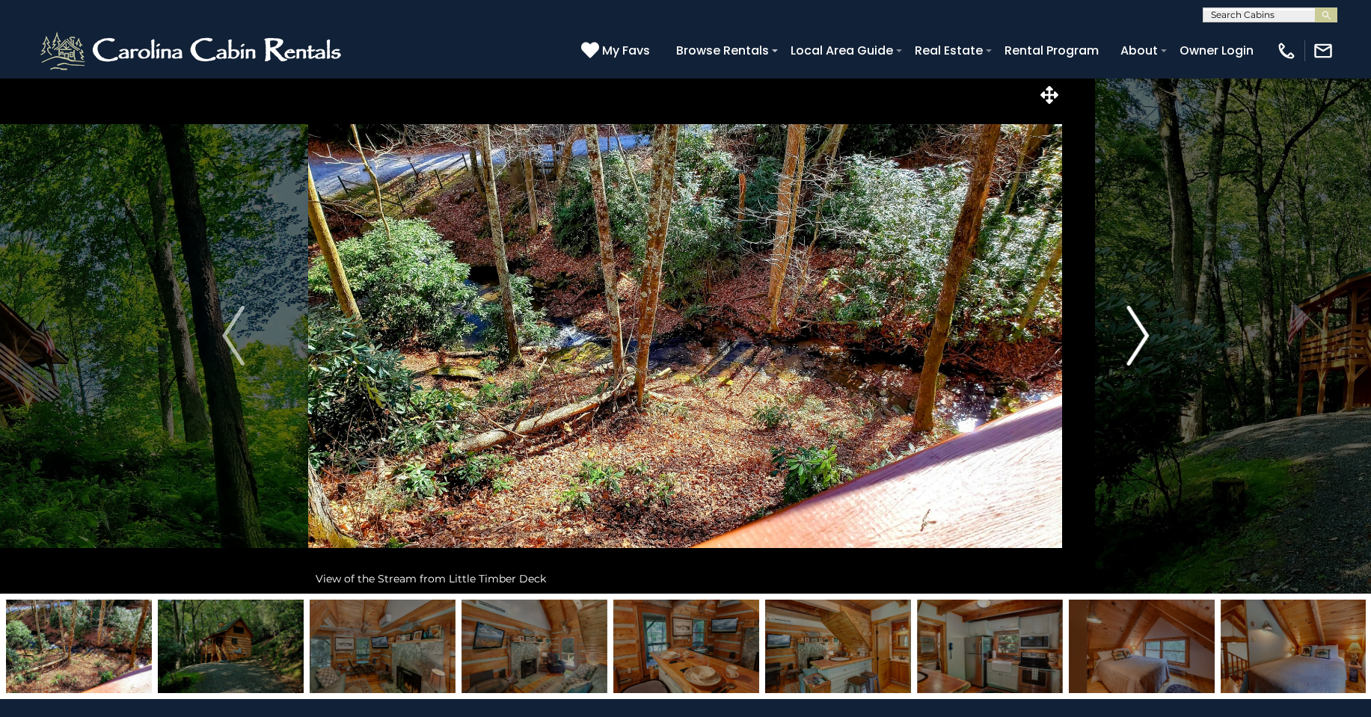
click at [1136, 336] on img "Next" at bounding box center [1138, 336] width 22 height 60
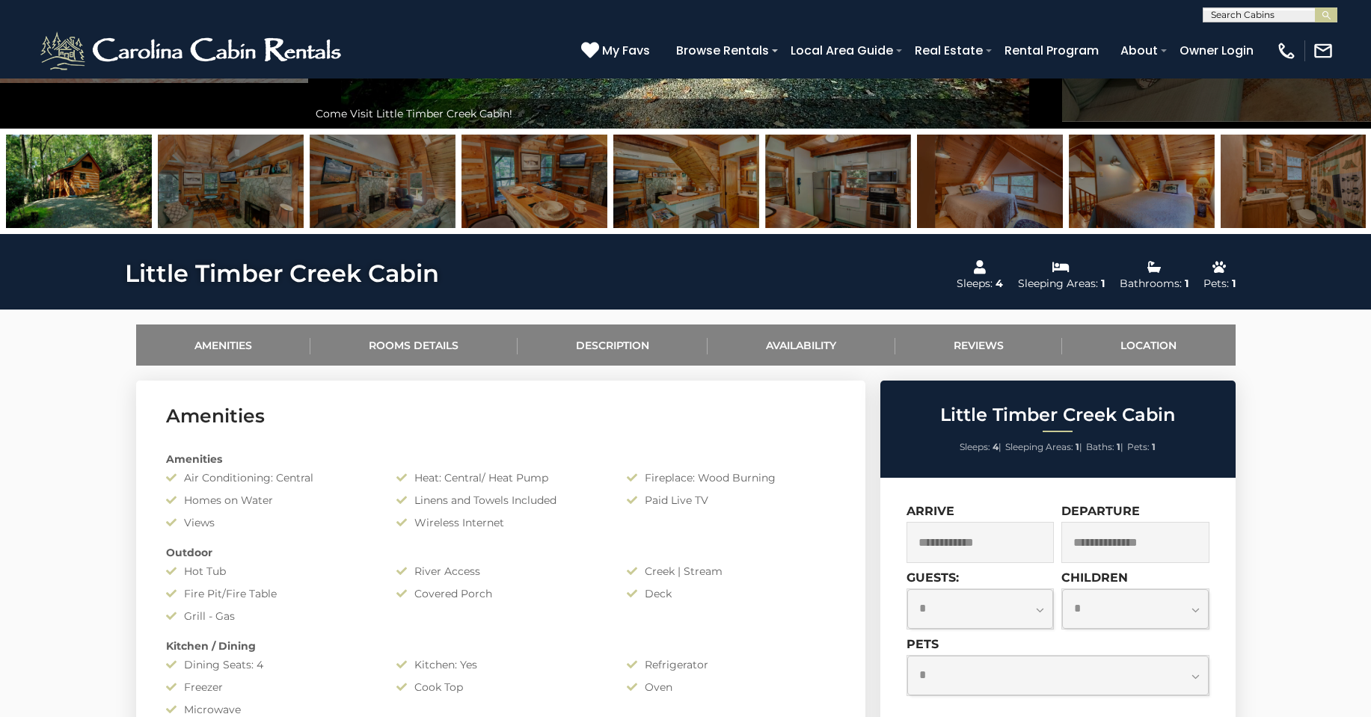
scroll to position [623, 0]
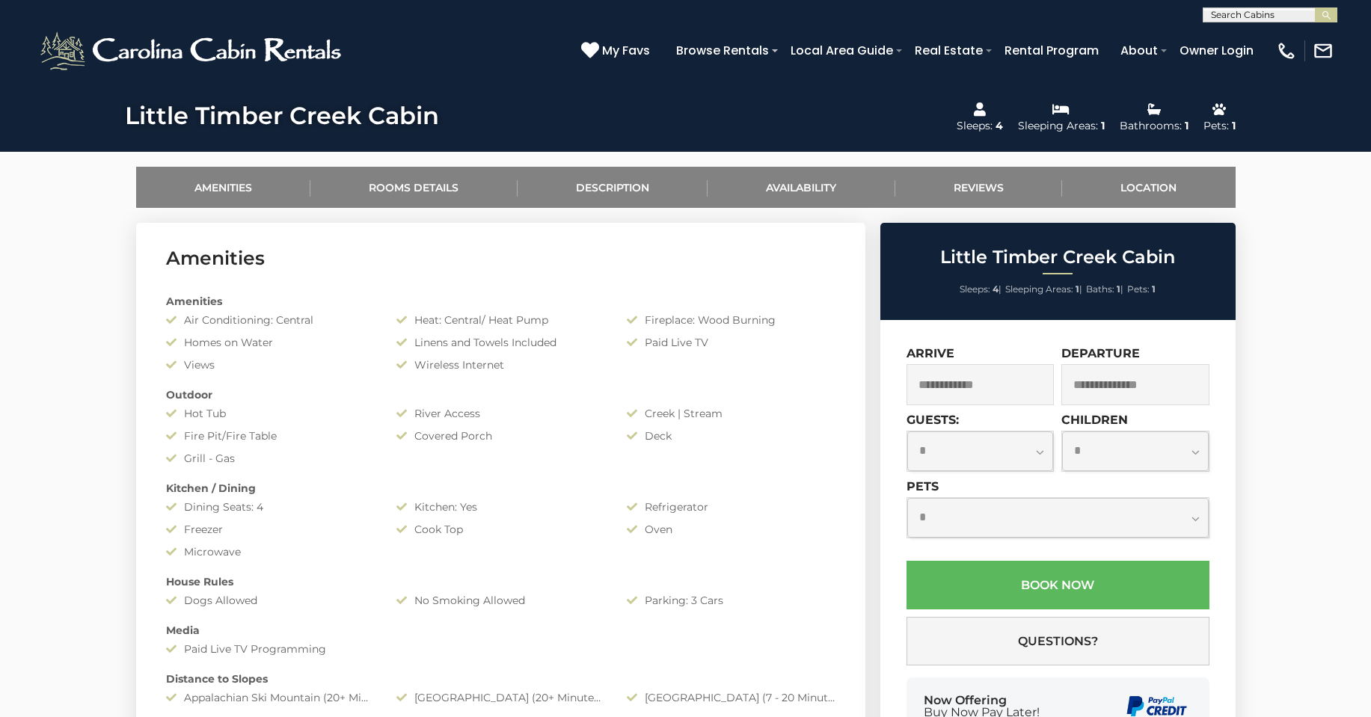
click at [952, 383] on input "text" at bounding box center [981, 384] width 148 height 41
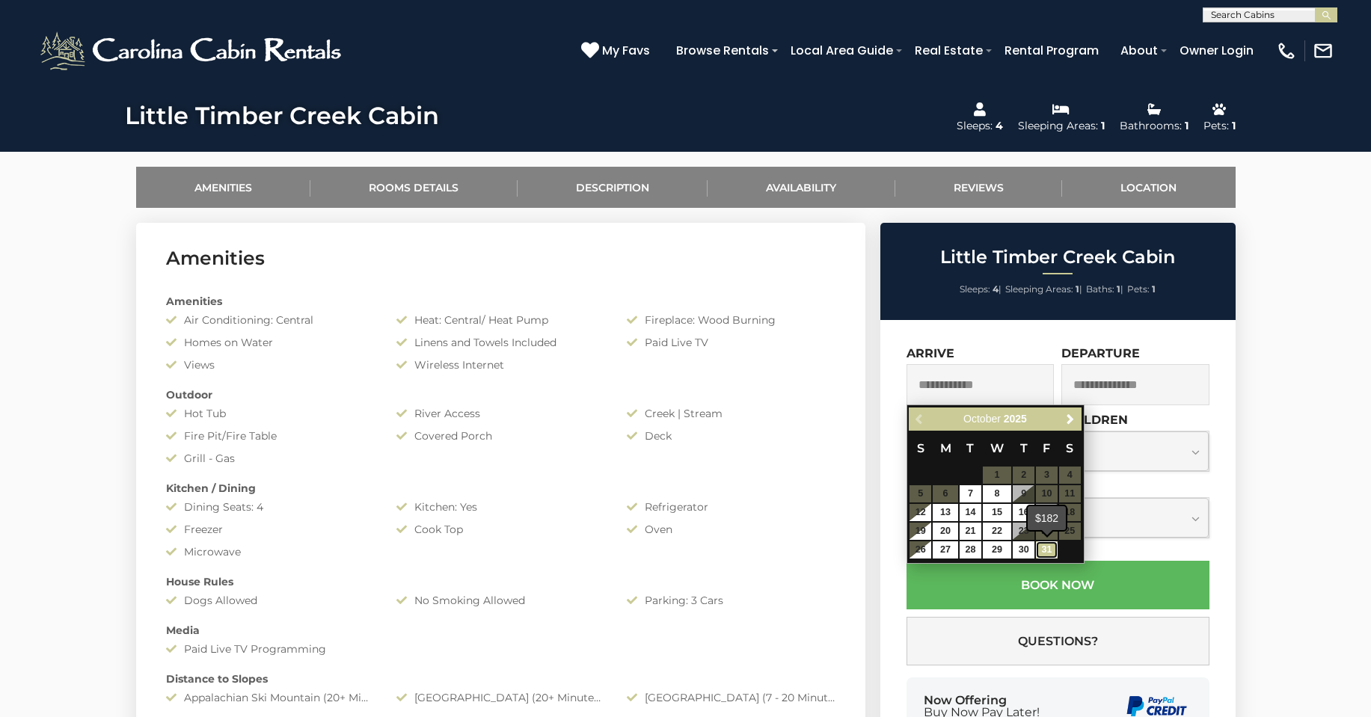
click at [1039, 553] on link "31" at bounding box center [1047, 550] width 22 height 17
type input "**********"
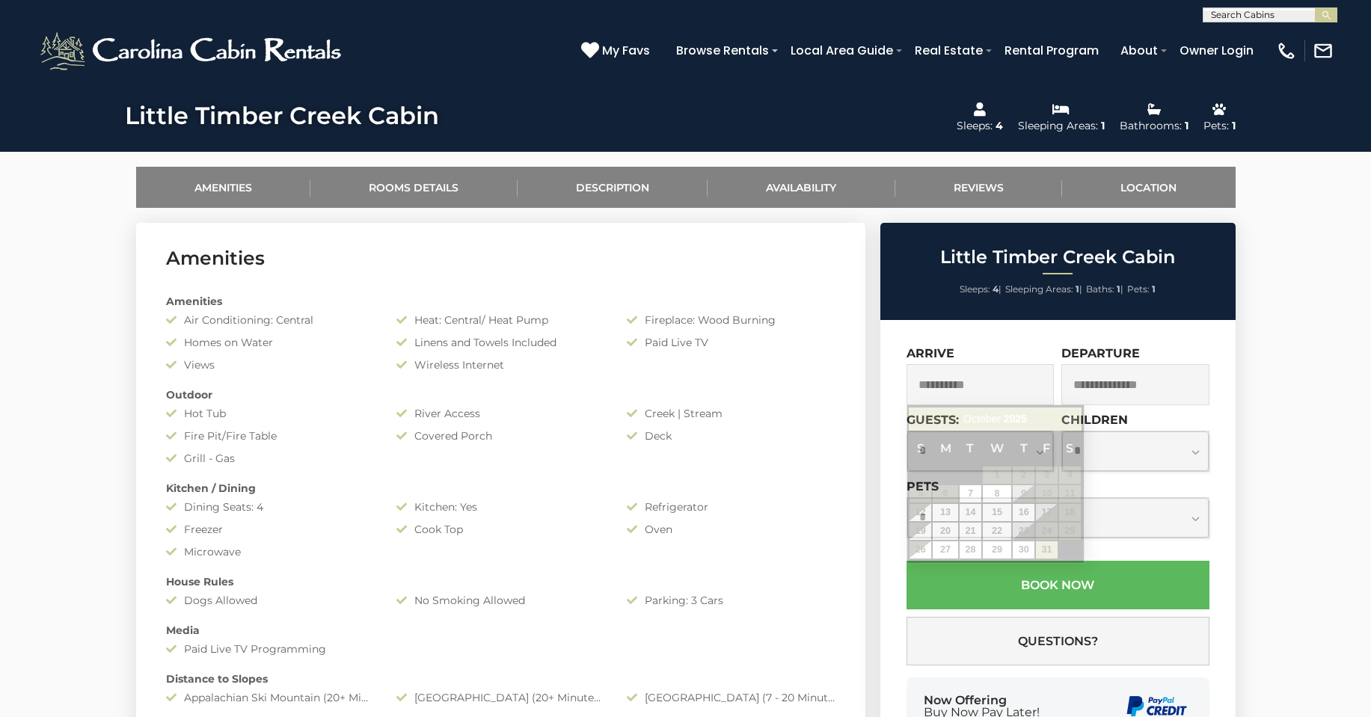
click at [940, 388] on input "**********" at bounding box center [981, 384] width 148 height 41
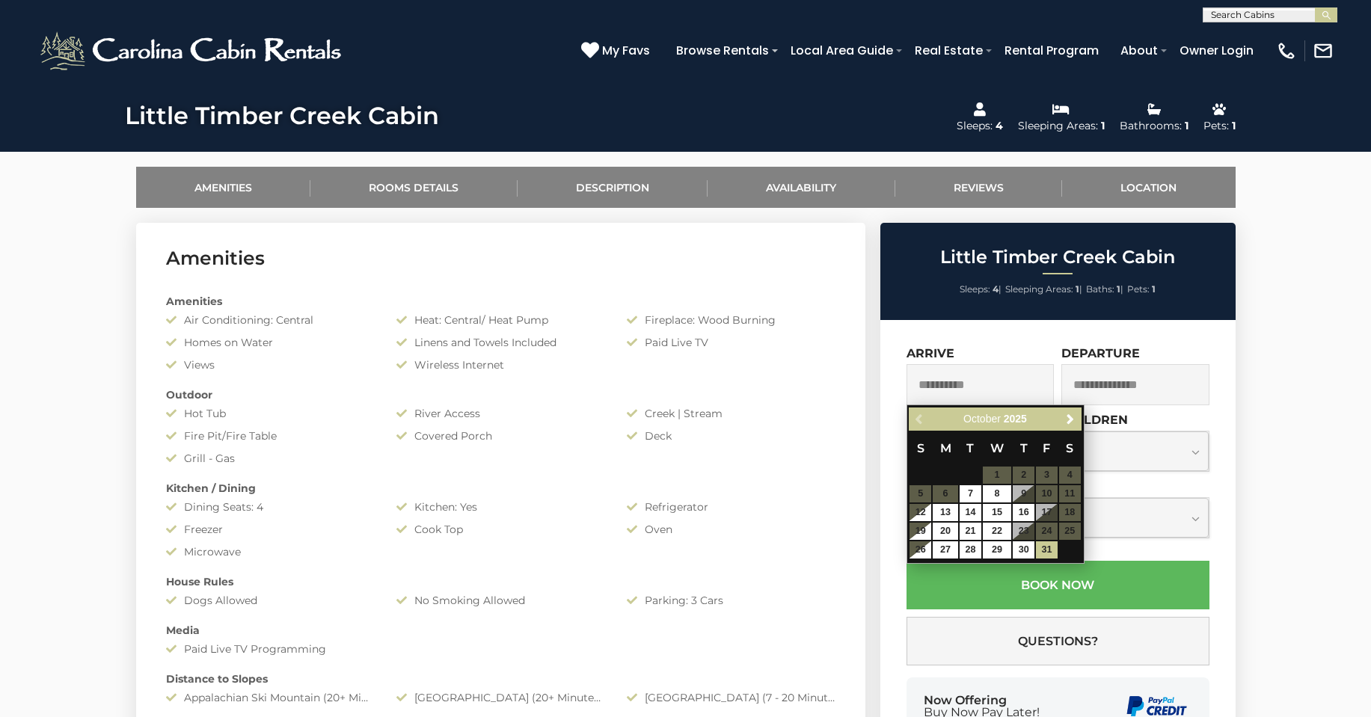
click at [1103, 388] on input "text" at bounding box center [1136, 384] width 148 height 41
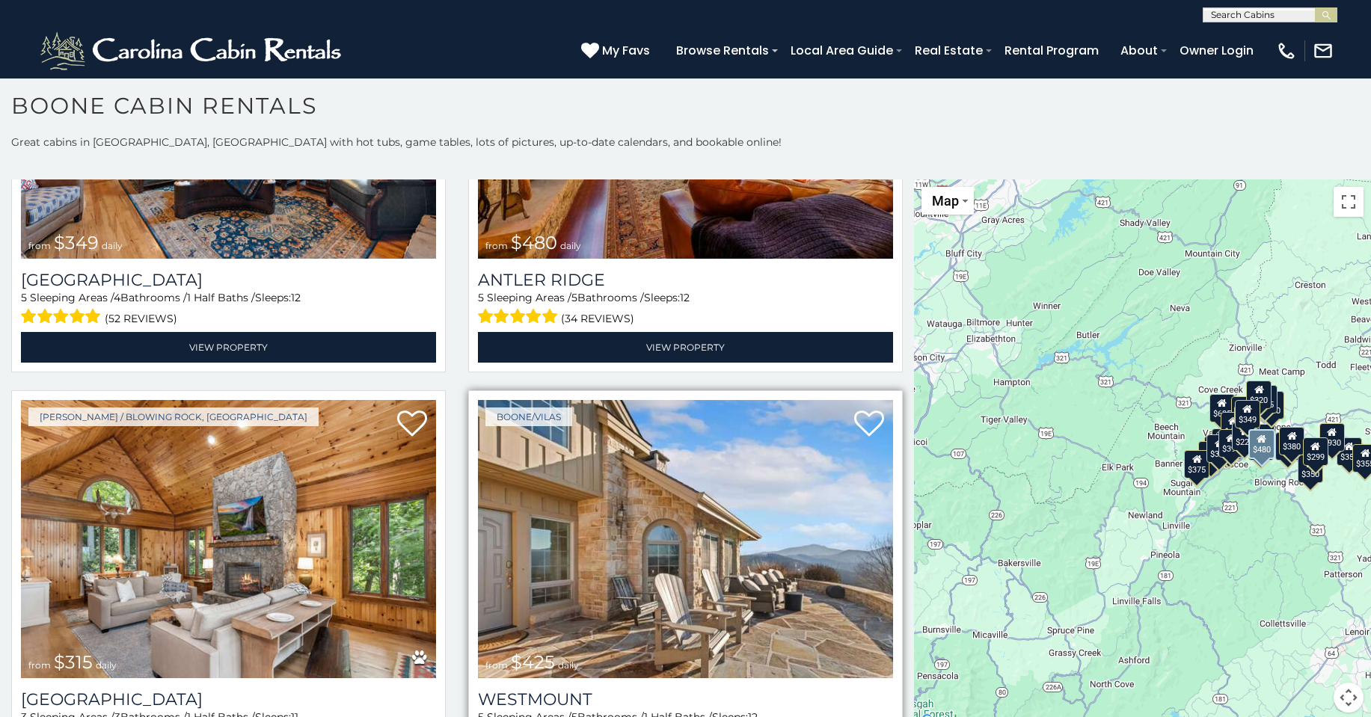
scroll to position [249, 0]
